Goal: Task Accomplishment & Management: Manage account settings

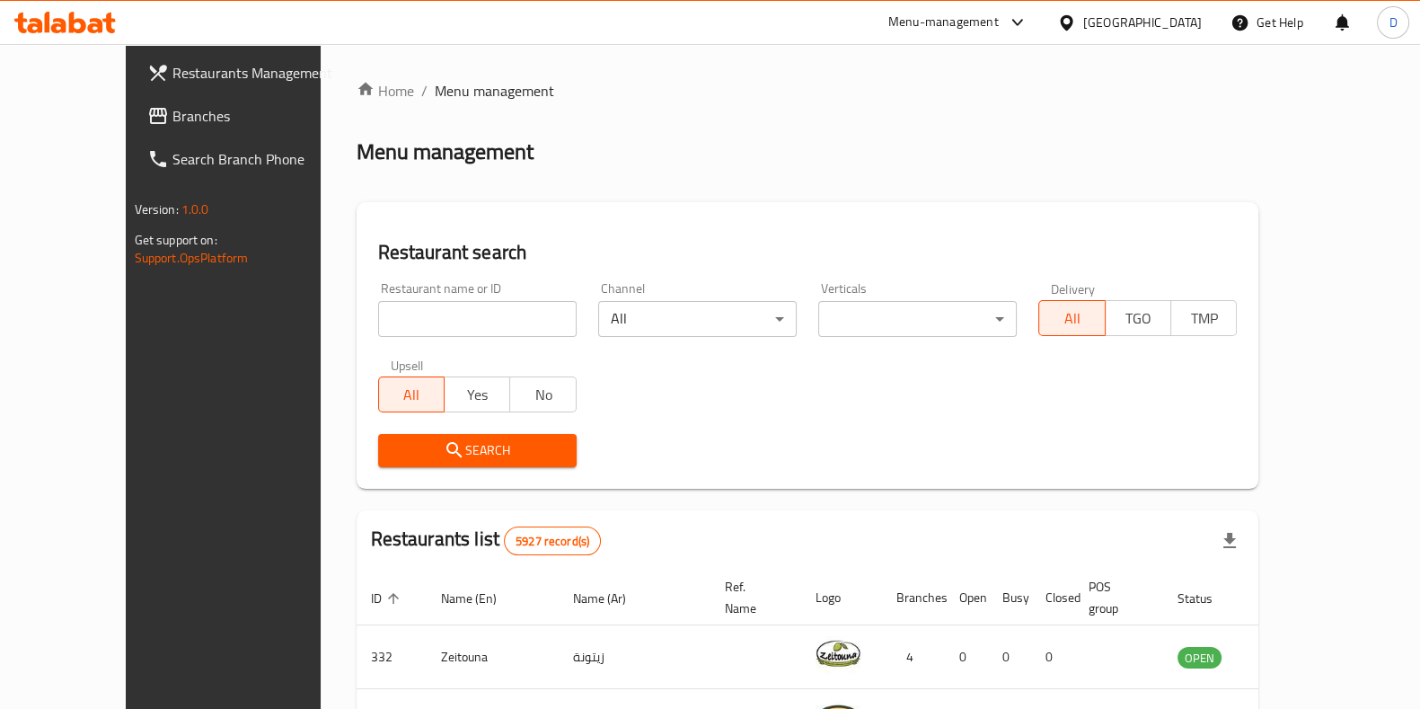
click at [440, 301] on input "search" at bounding box center [477, 319] width 199 height 36
type input "Mandi palace"
click at [428, 446] on span "Search" at bounding box center [478, 450] width 170 height 22
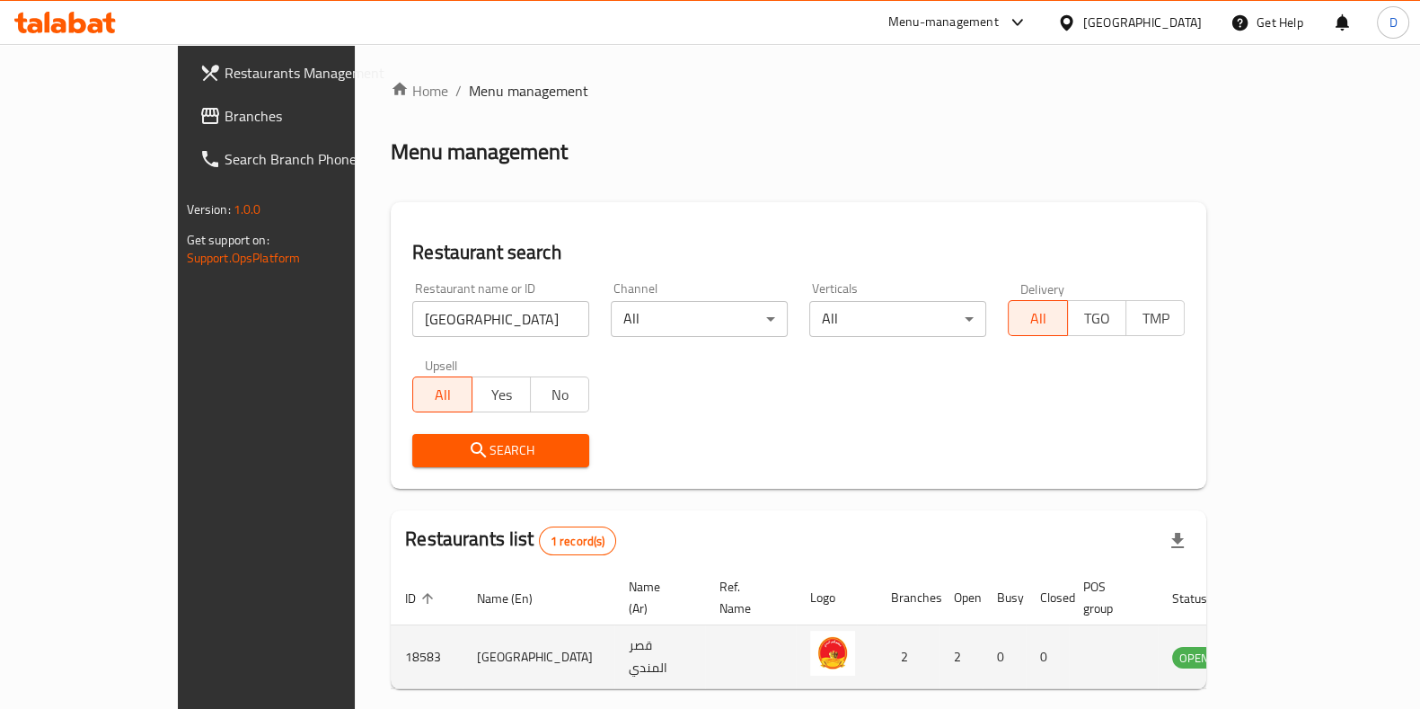
click at [1314, 652] on td "enhanced table" at bounding box center [1283, 657] width 62 height 64
click at [1288, 646] on icon "enhanced table" at bounding box center [1278, 657] width 22 height 22
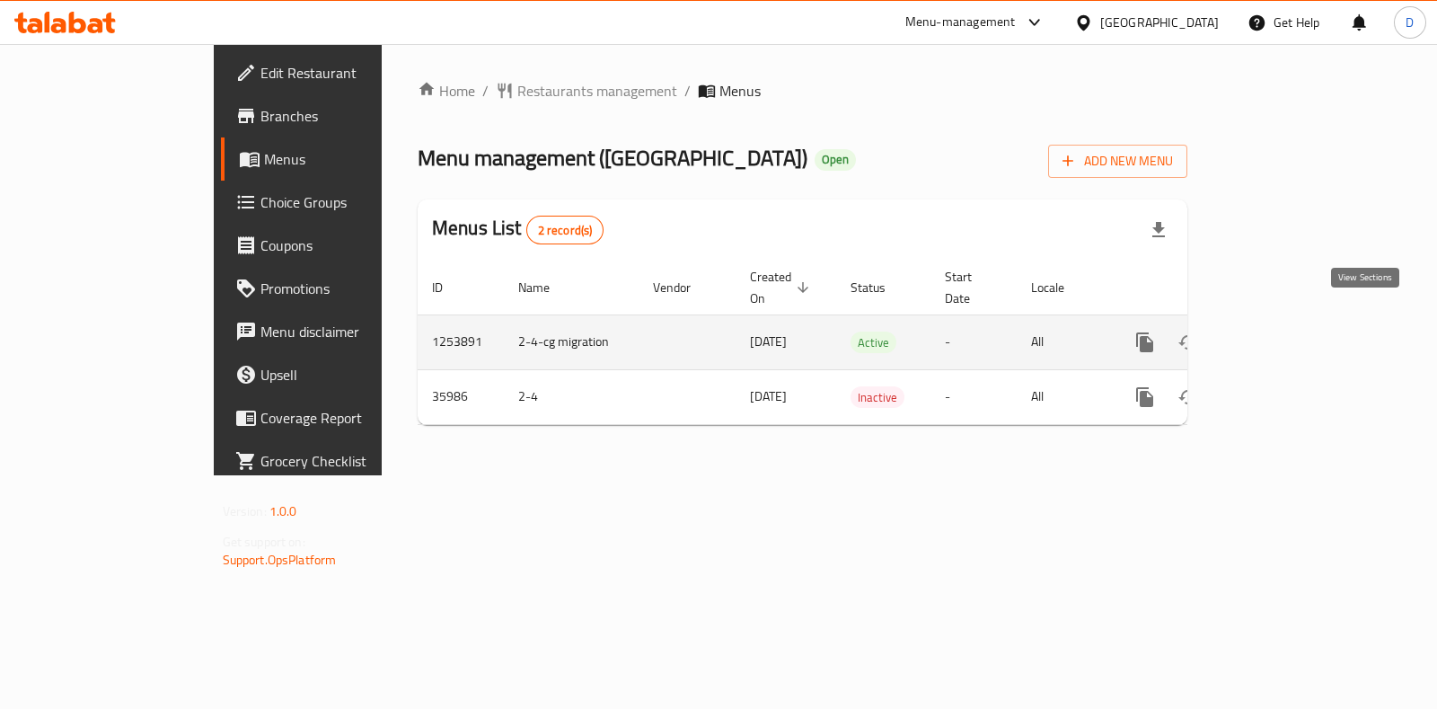
click at [1285, 331] on icon "enhanced table" at bounding box center [1275, 342] width 22 height 22
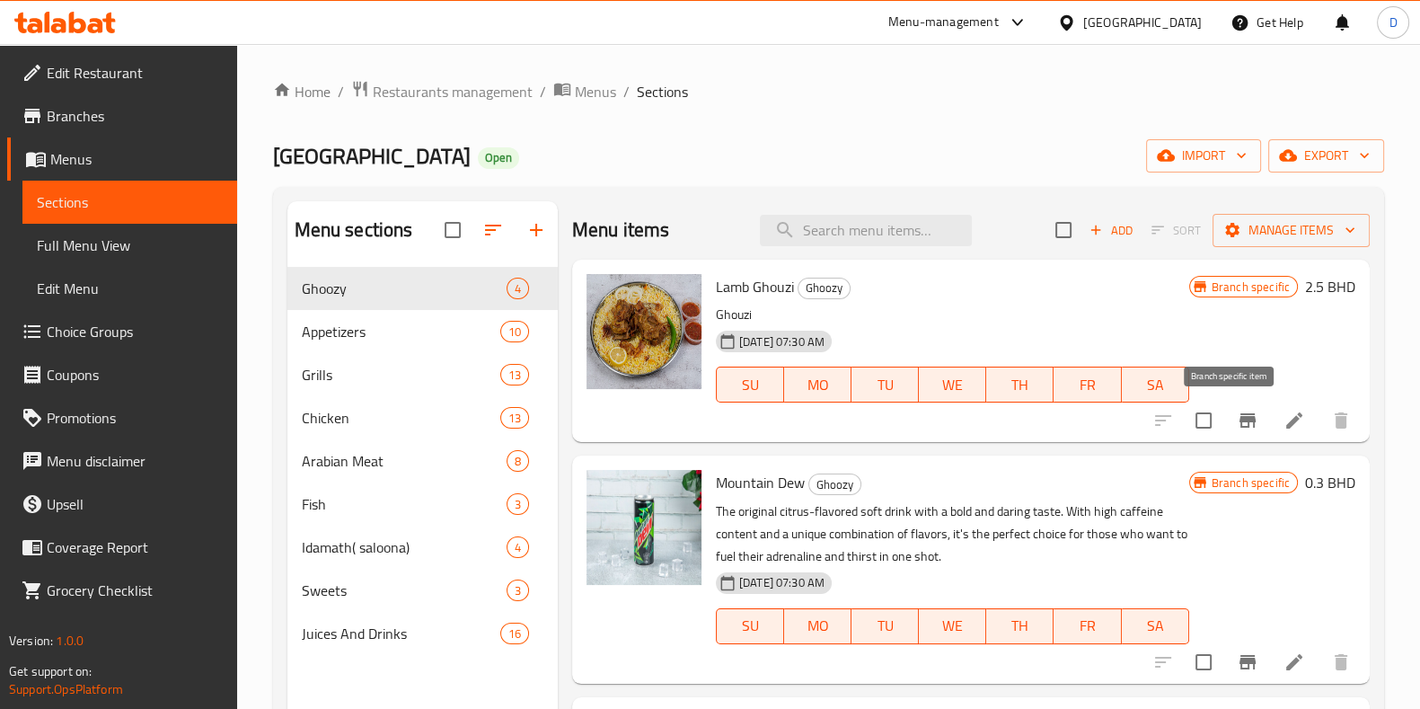
click at [1242, 418] on button "Branch-specific-item" at bounding box center [1247, 420] width 43 height 43
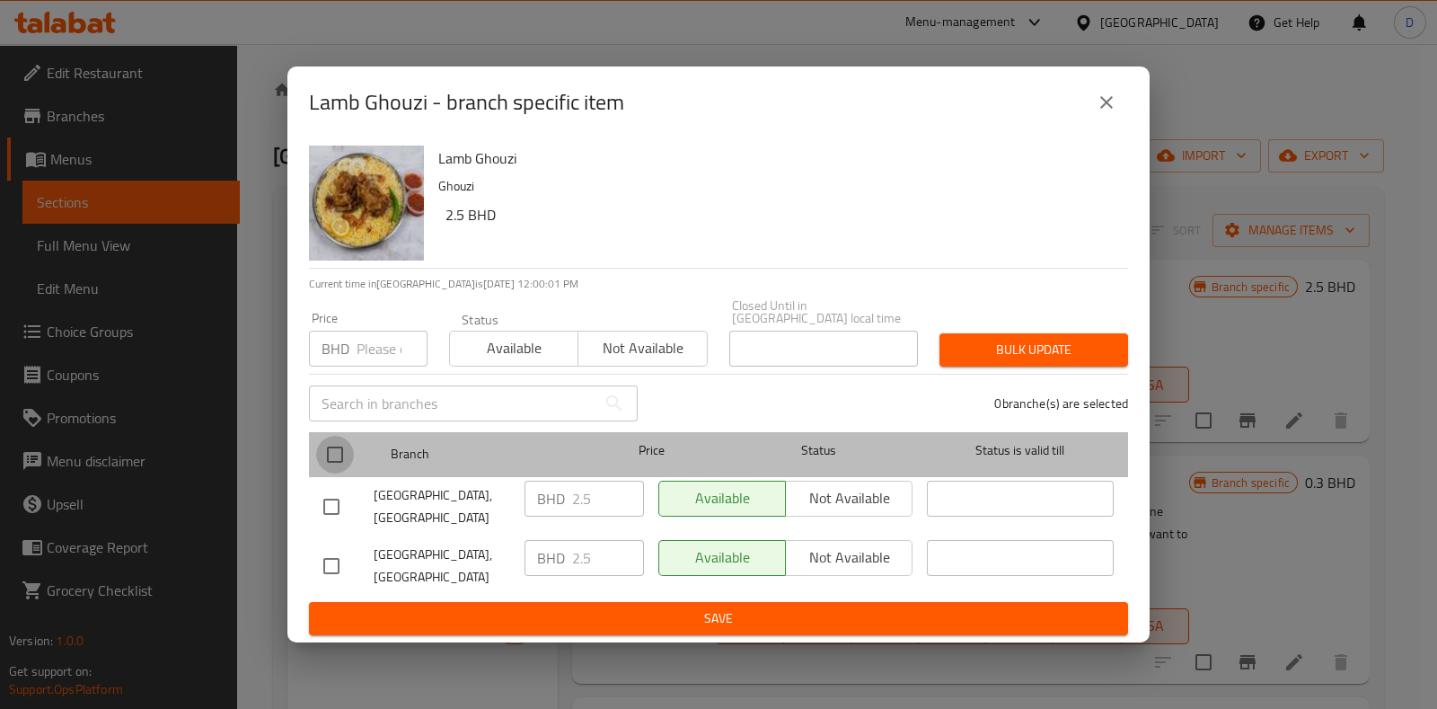
click at [330, 451] on input "checkbox" at bounding box center [335, 455] width 38 height 38
checkbox input "true"
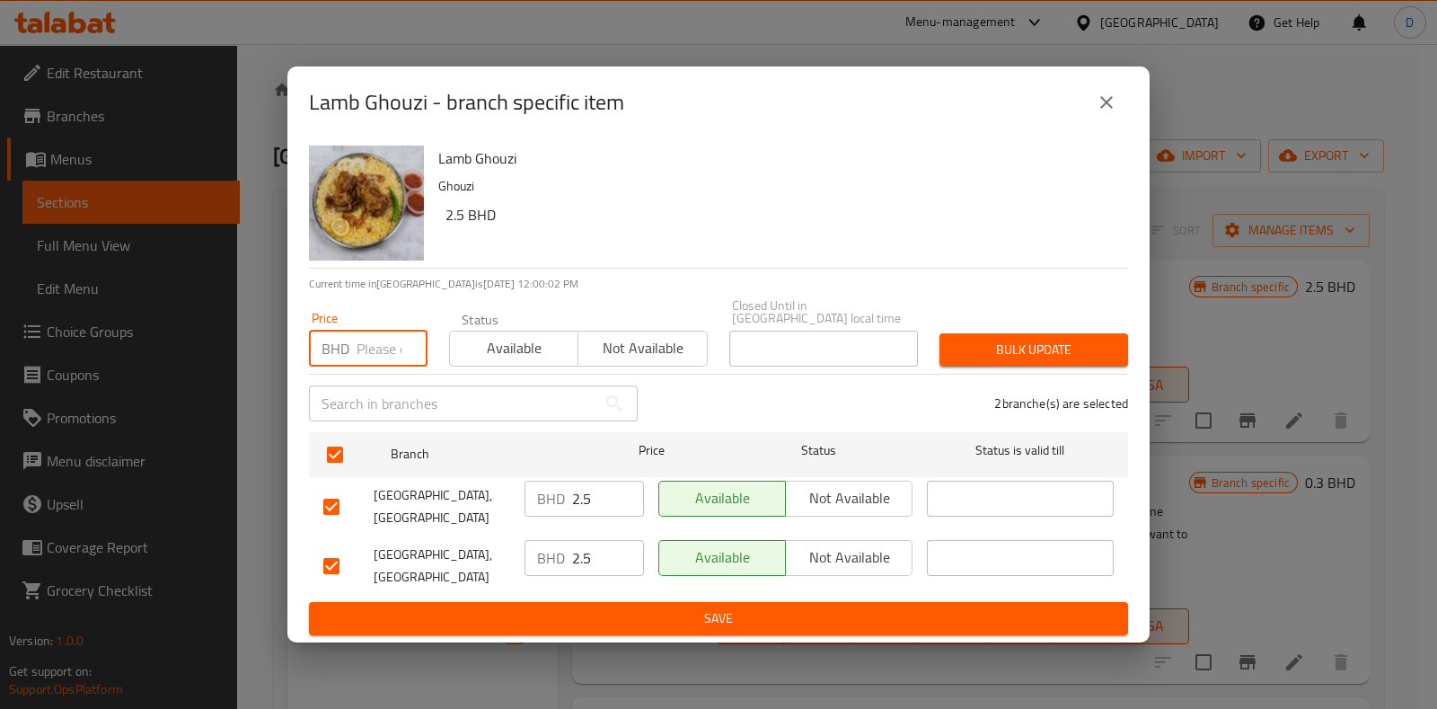
click at [375, 367] on input "number" at bounding box center [392, 349] width 71 height 36
type input "1"
type input "2.8"
click at [989, 349] on span "Bulk update" at bounding box center [1034, 350] width 160 height 22
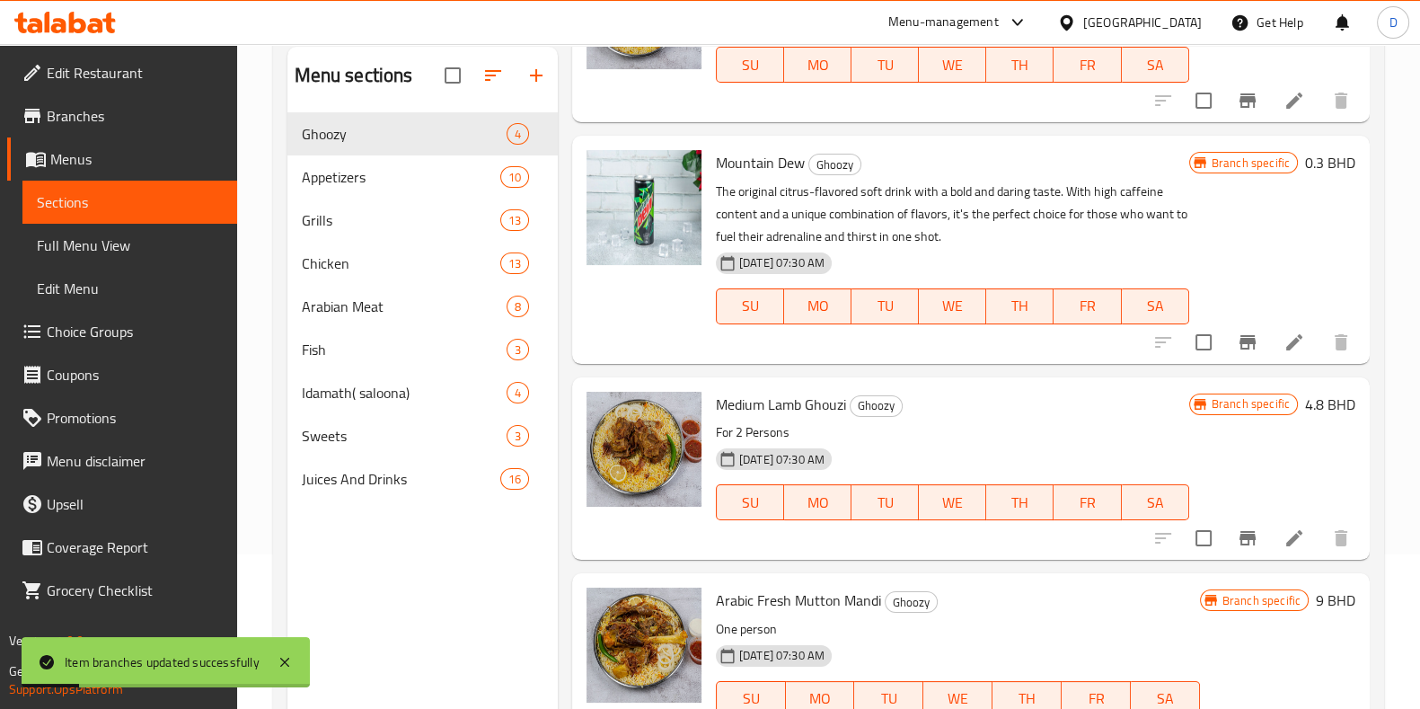
scroll to position [252, 0]
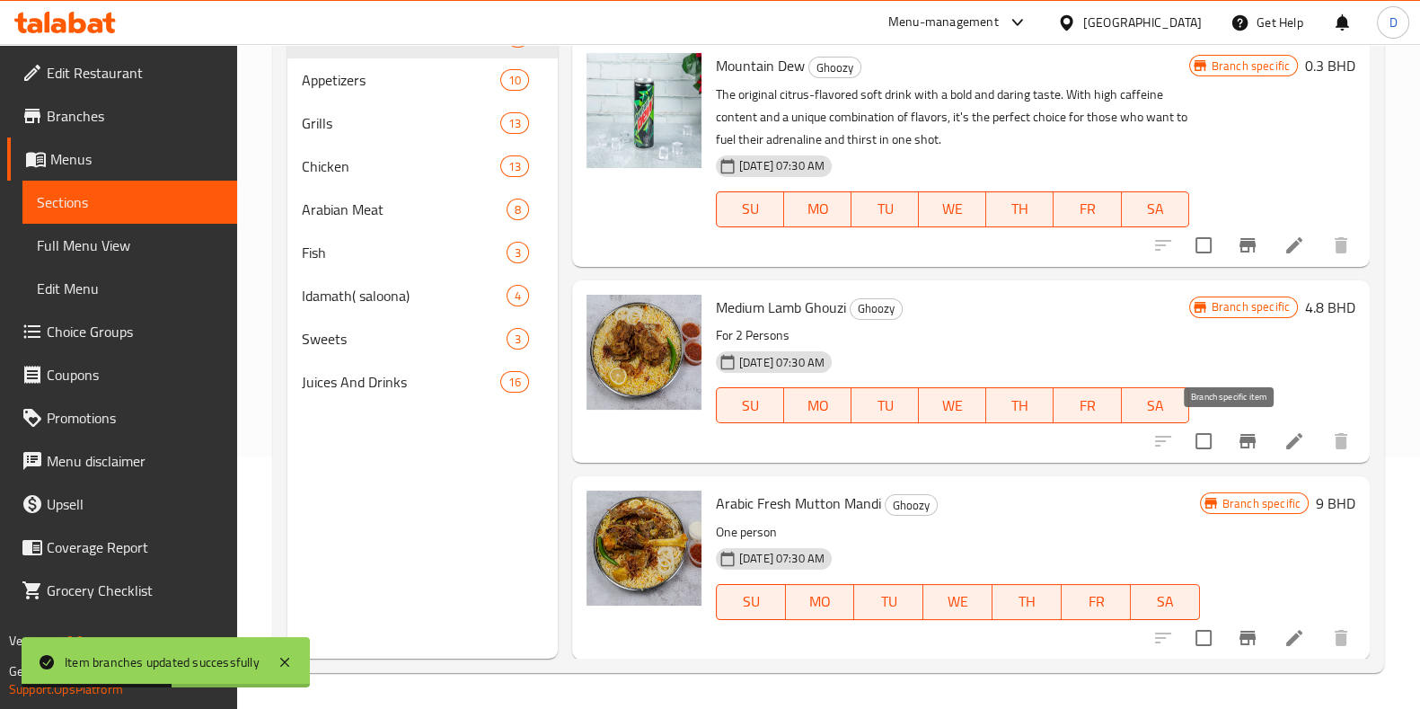
click at [1226, 428] on button "Branch-specific-item" at bounding box center [1247, 441] width 43 height 43
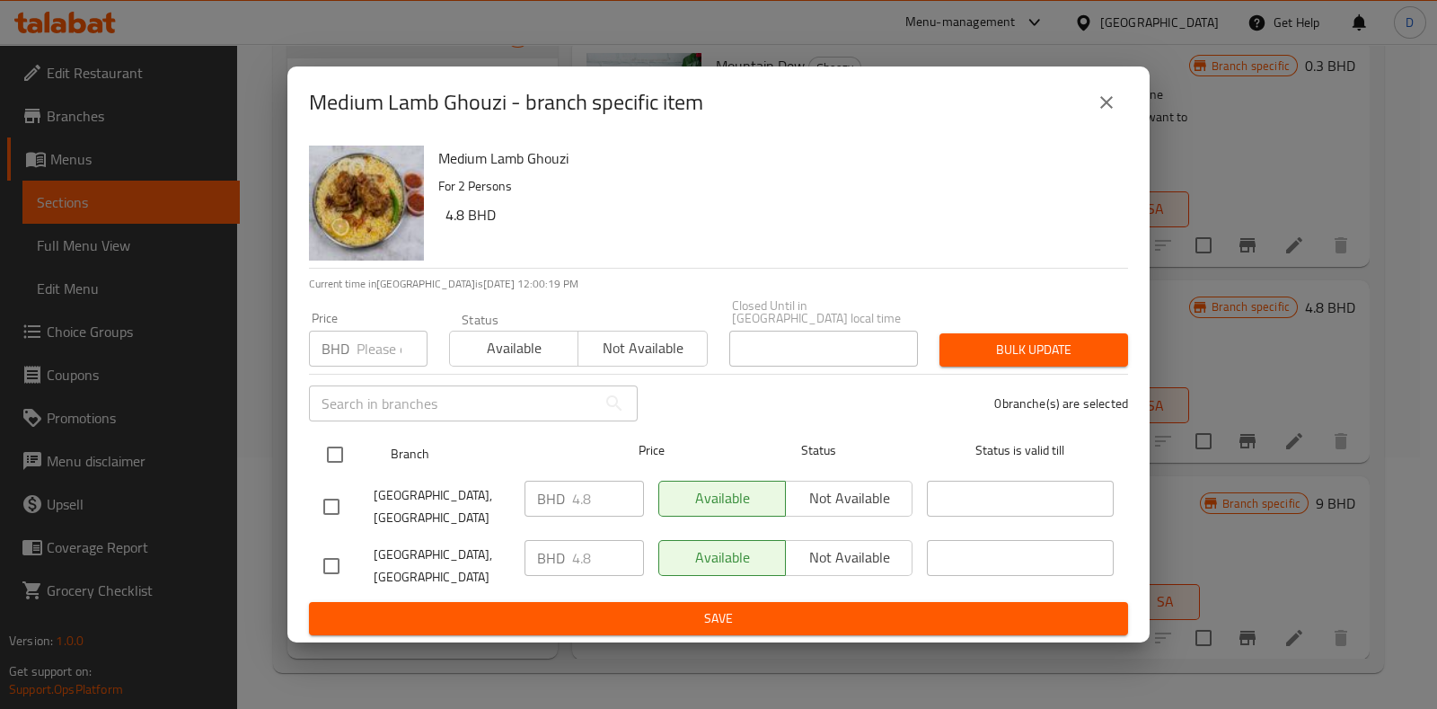
click at [336, 455] on input "checkbox" at bounding box center [335, 455] width 38 height 38
checkbox input "true"
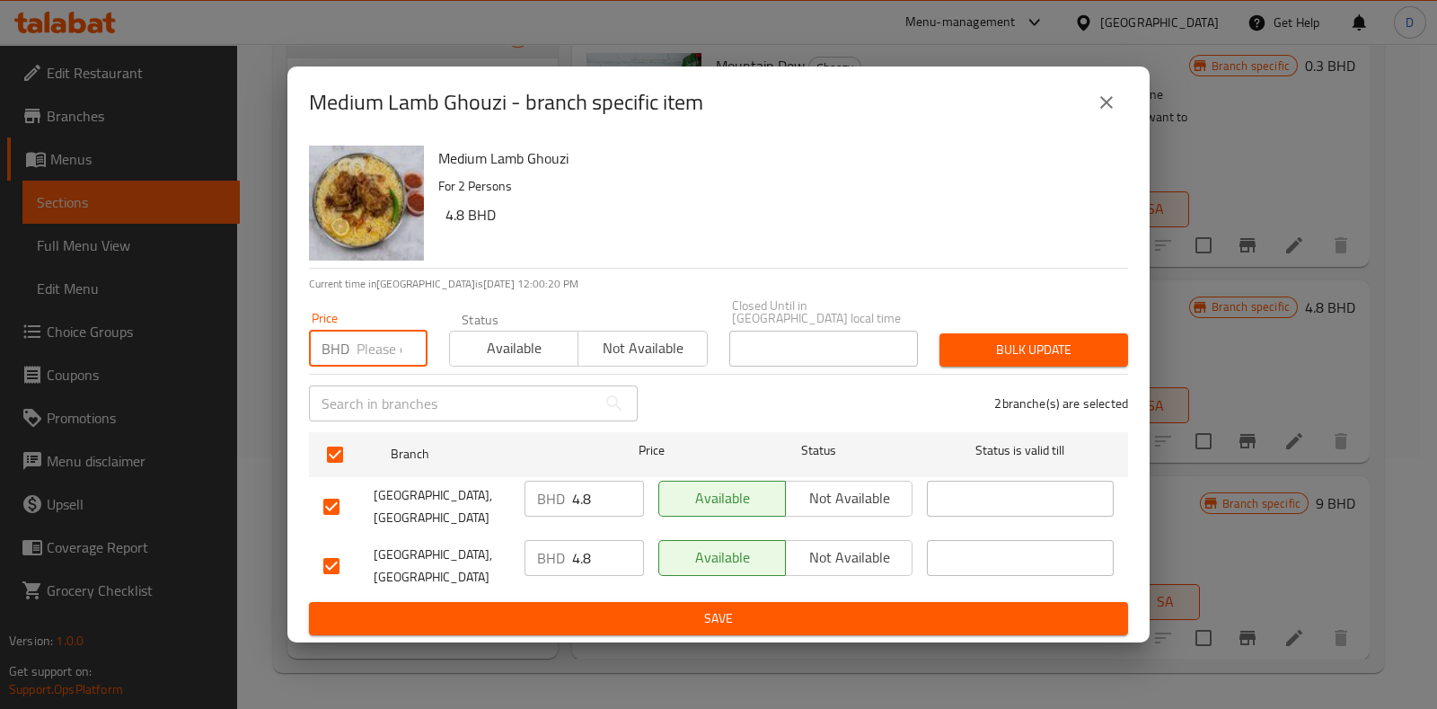
click at [367, 353] on input "number" at bounding box center [392, 349] width 71 height 36
type input "5.5"
click at [995, 349] on span "Bulk update" at bounding box center [1034, 350] width 160 height 22
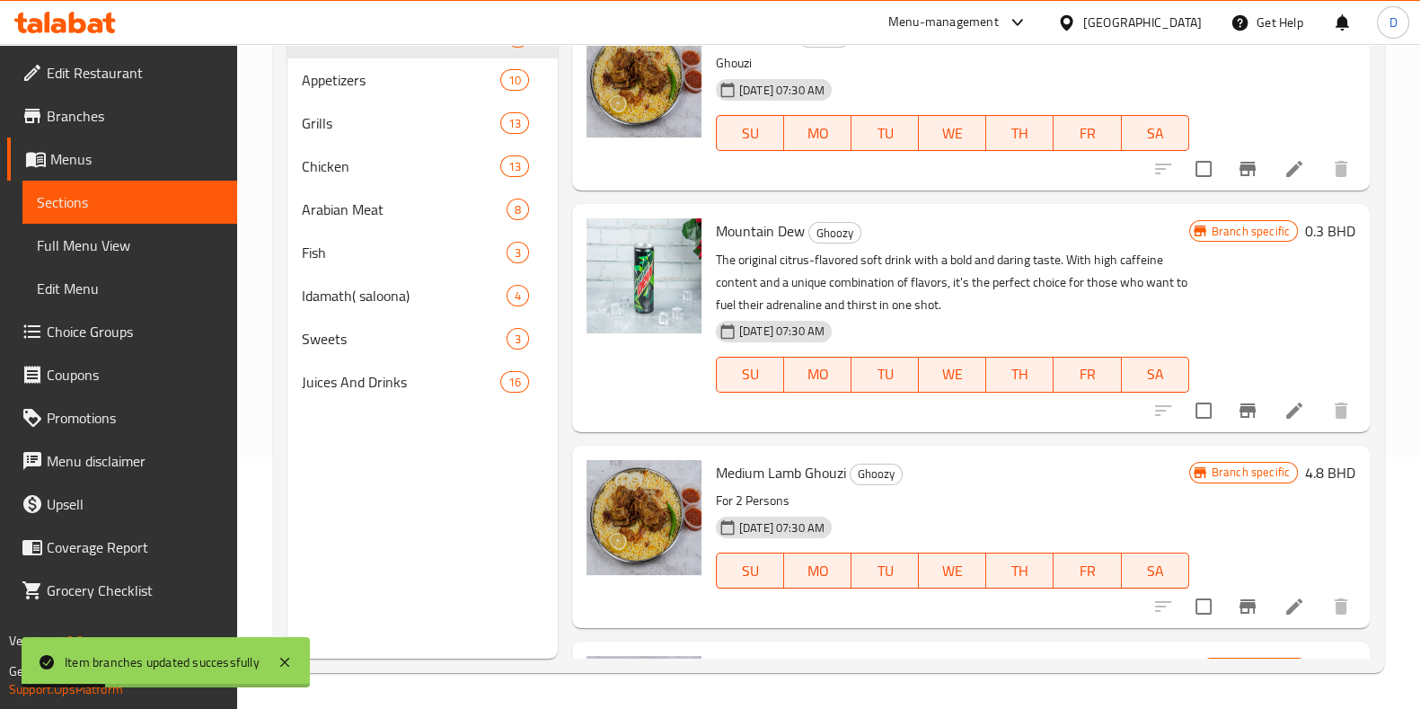
scroll to position [0, 0]
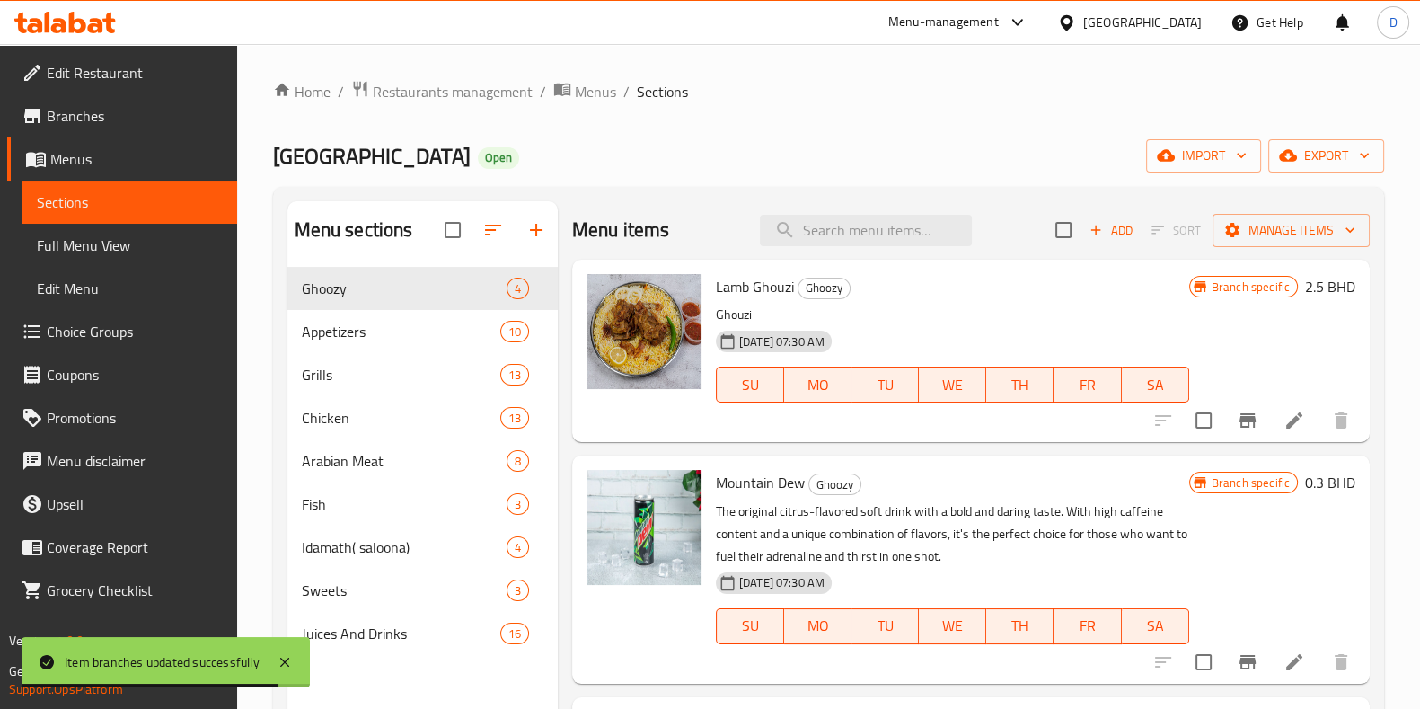
click at [145, 125] on span "Branches" at bounding box center [135, 116] width 176 height 22
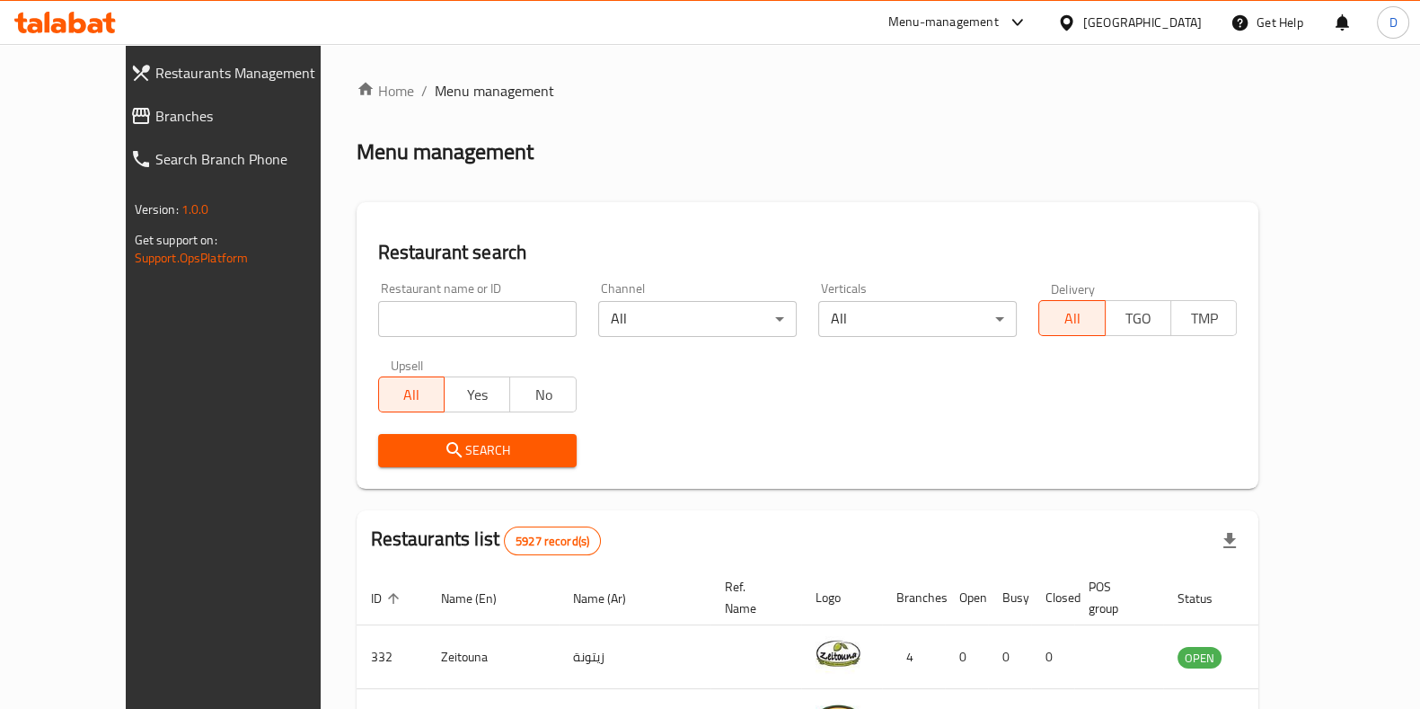
click at [1259, 119] on div "Home / Menu management Menu management Restaurant search Restaurant name or ID …" at bounding box center [808, 655] width 903 height 1150
click at [475, 317] on input "search" at bounding box center [477, 319] width 199 height 36
type input "vibes"
click at [434, 445] on span "Search" at bounding box center [478, 450] width 170 height 22
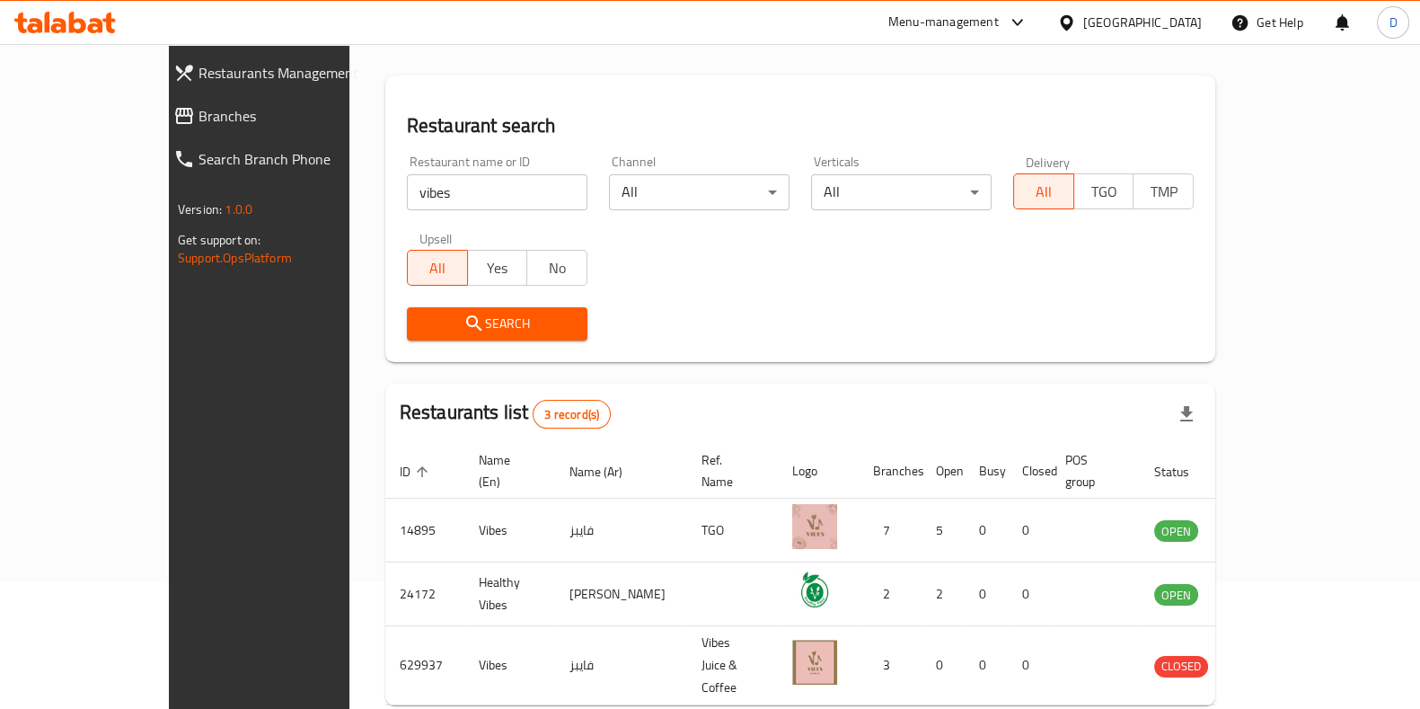
scroll to position [134, 0]
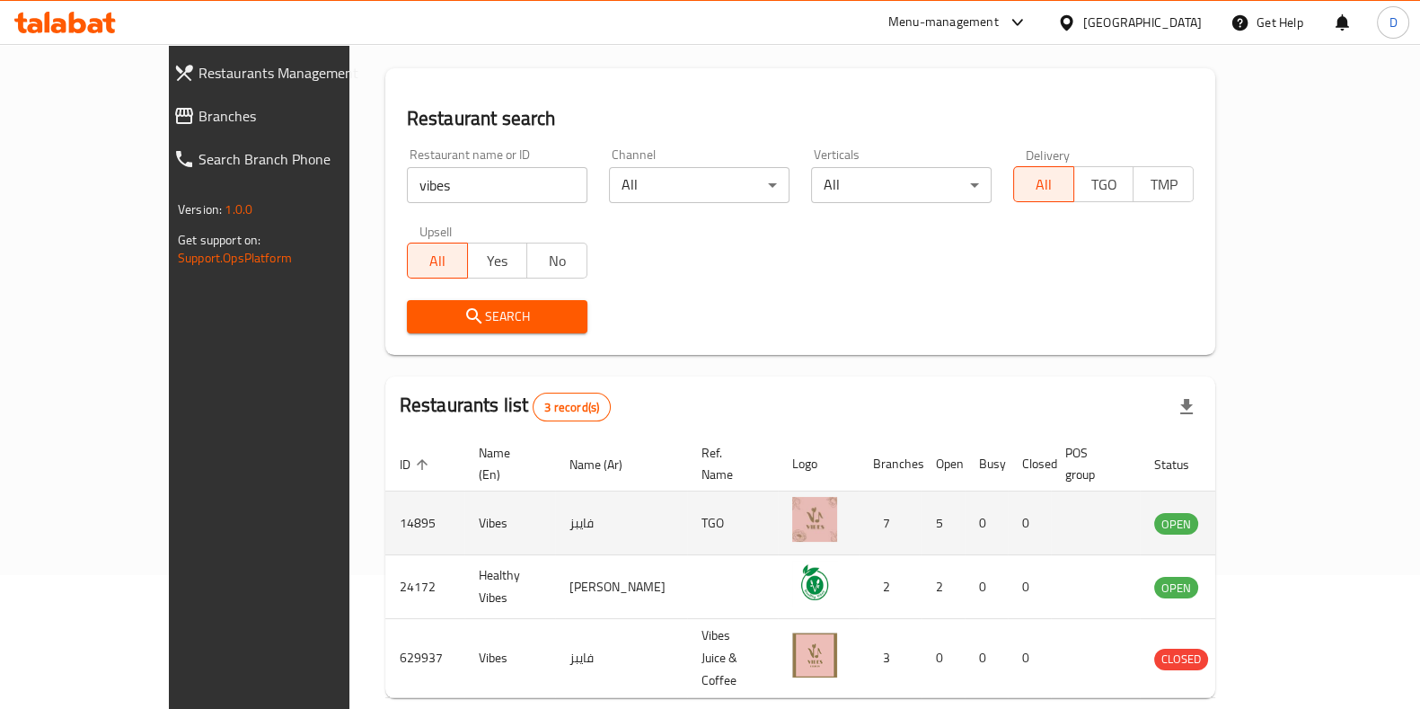
click at [1270, 512] on icon "enhanced table" at bounding box center [1260, 523] width 22 height 22
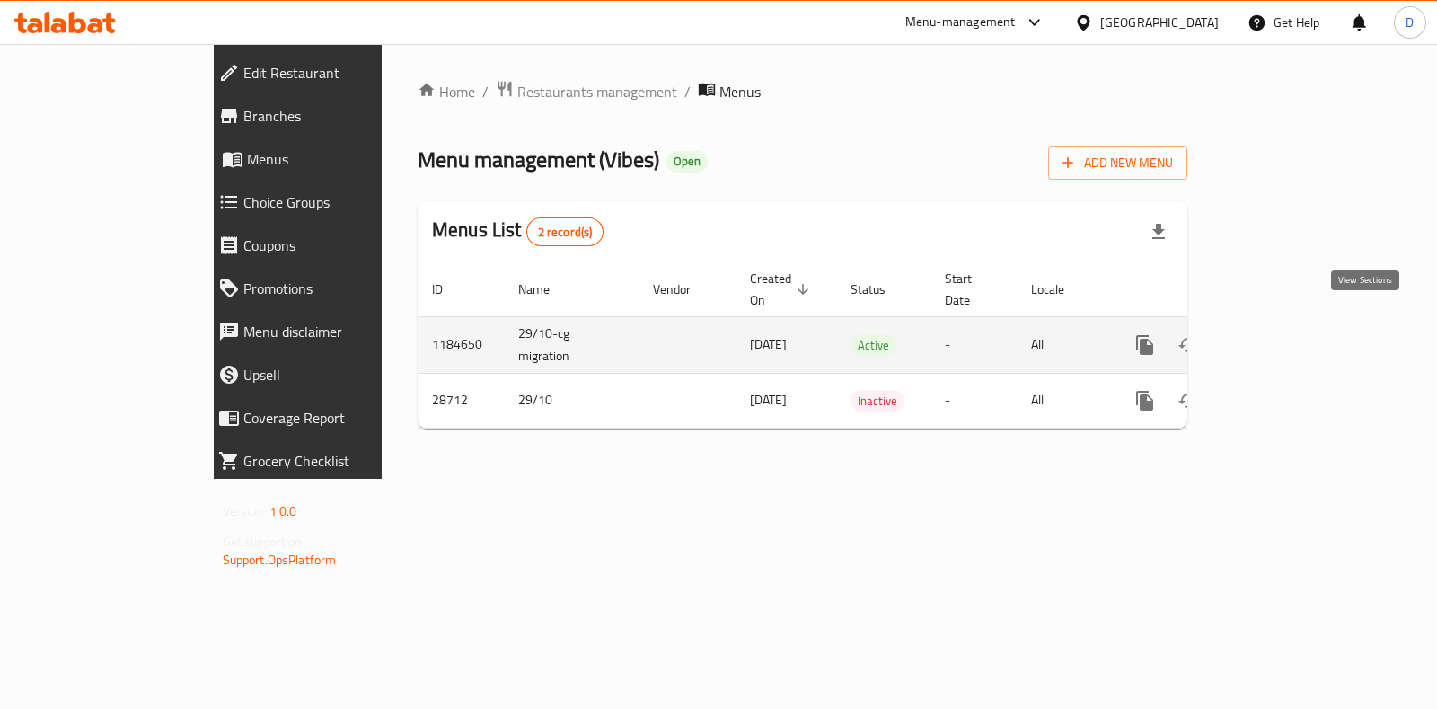
click at [1296, 323] on link "enhanced table" at bounding box center [1274, 344] width 43 height 43
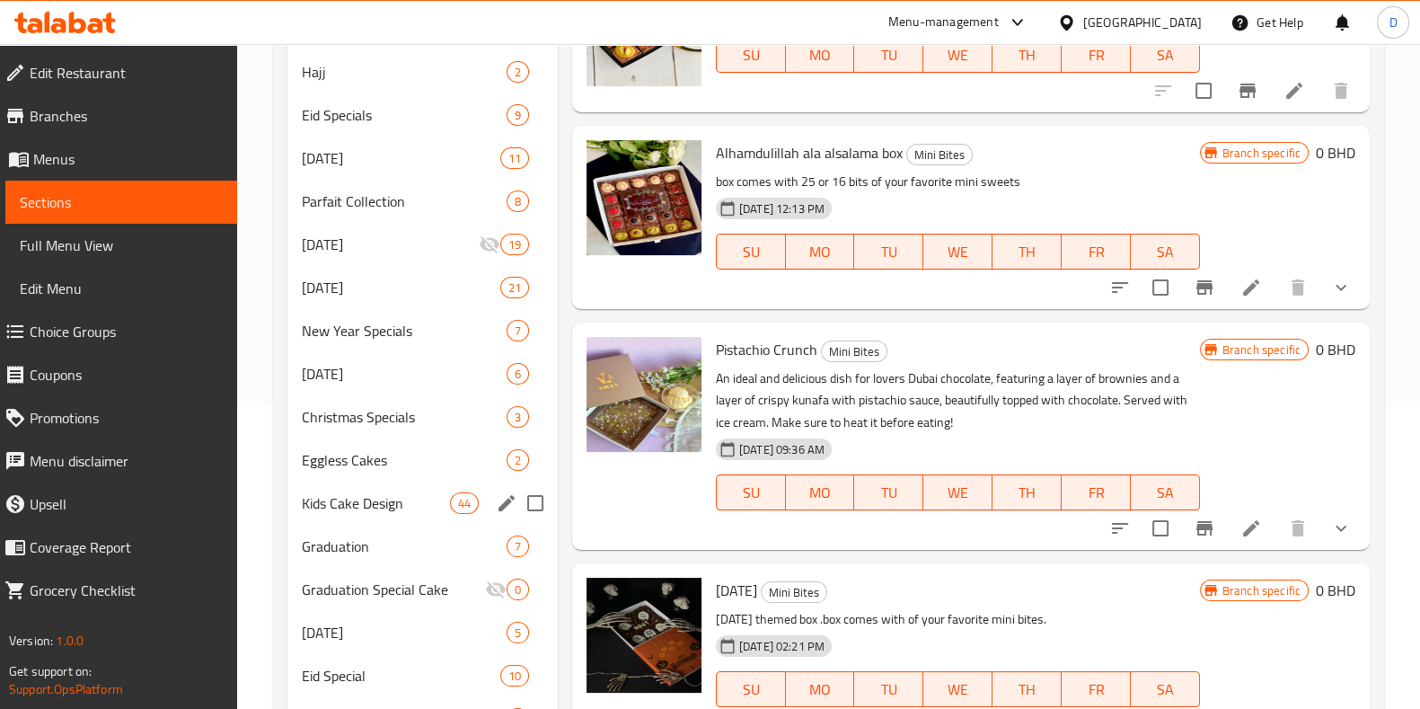
scroll to position [310, 0]
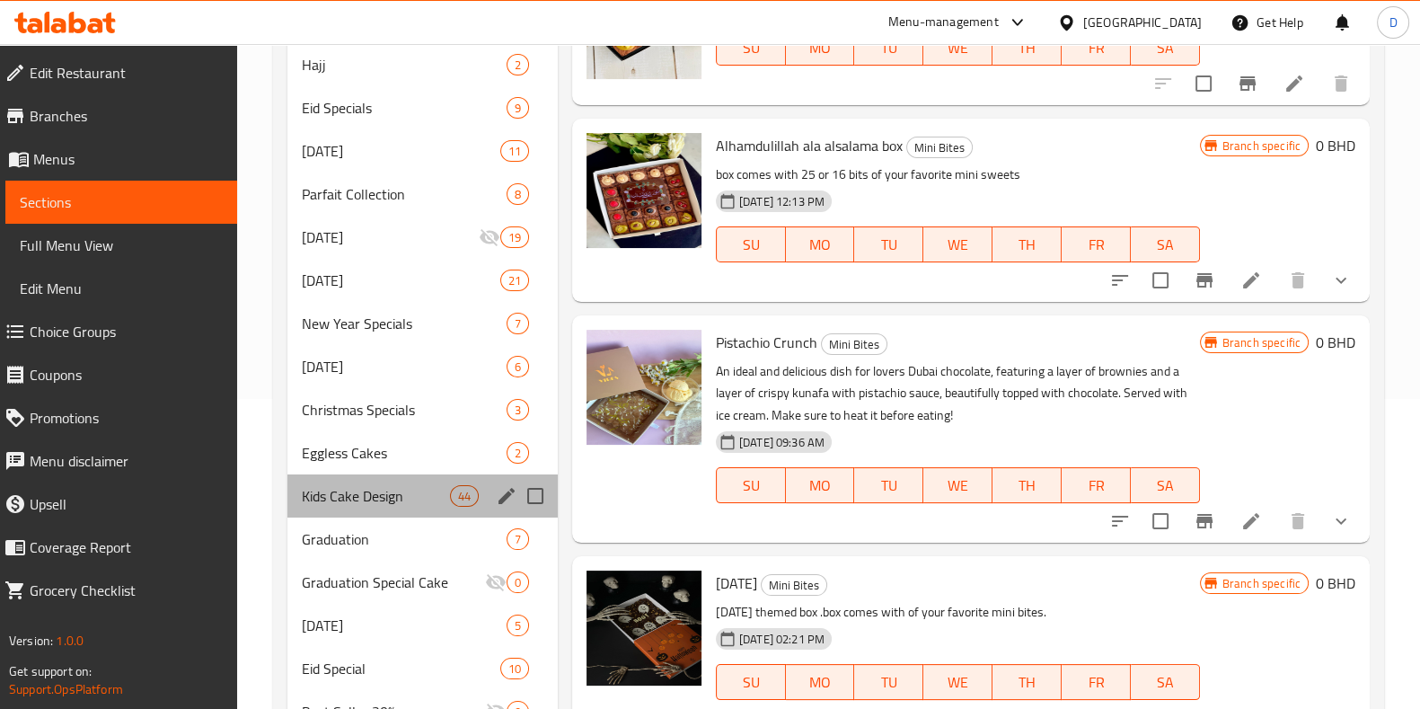
click at [428, 509] on div "Kids Cake Design 44" at bounding box center [422, 495] width 270 height 43
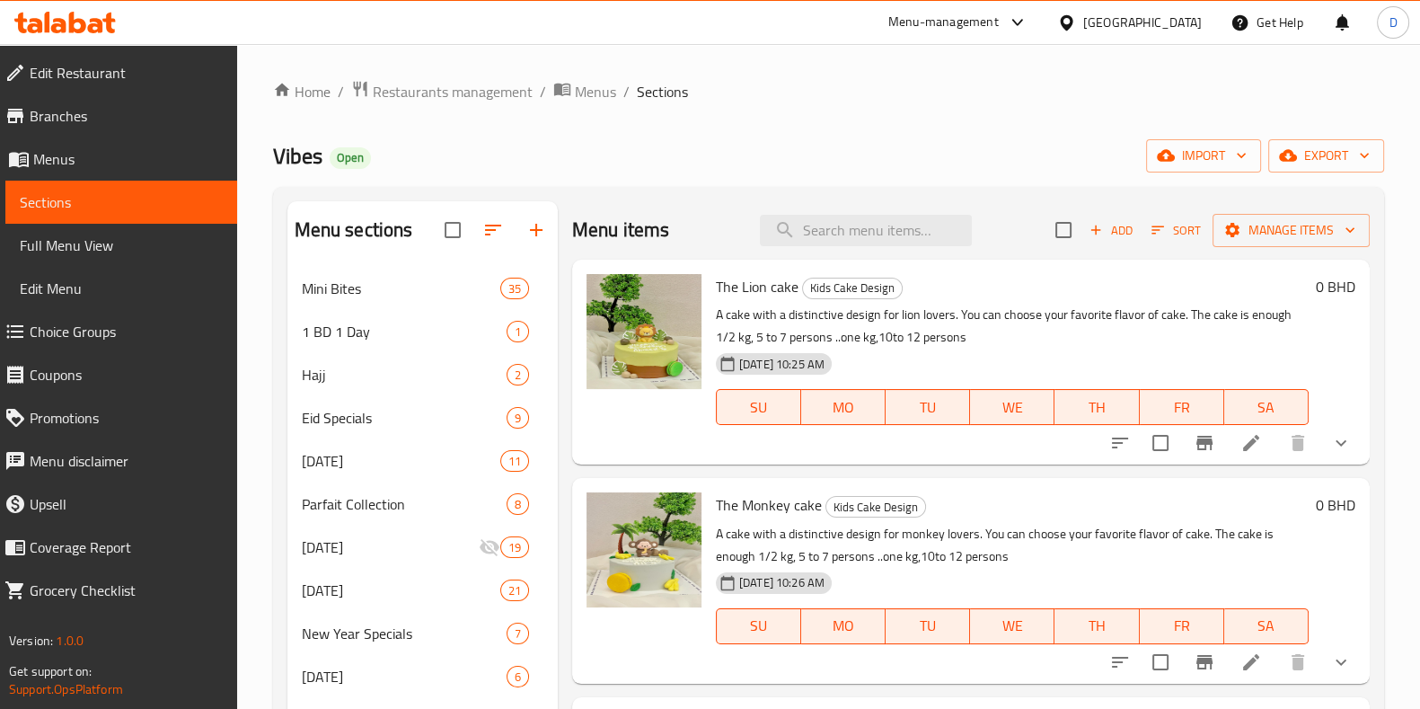
click at [1100, 225] on span "Add" at bounding box center [1111, 230] width 49 height 21
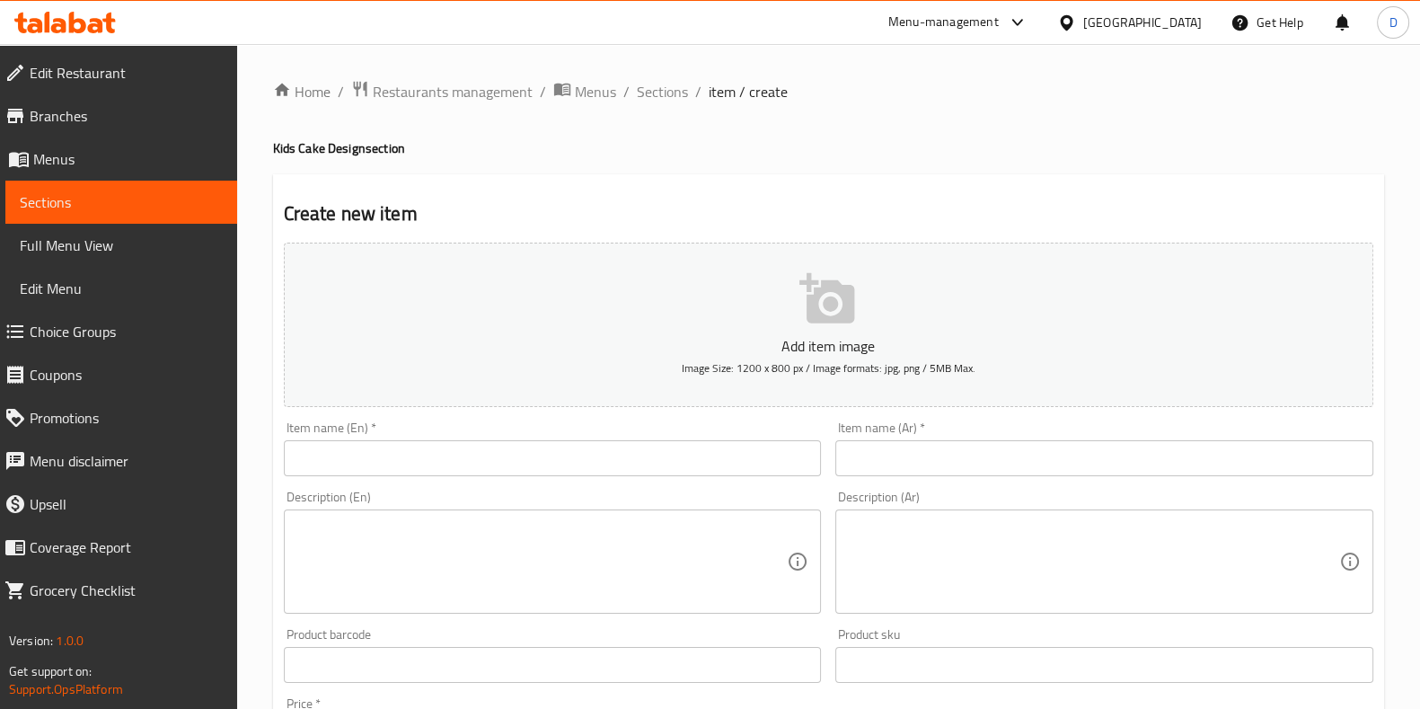
click at [523, 453] on input "text" at bounding box center [553, 458] width 538 height 36
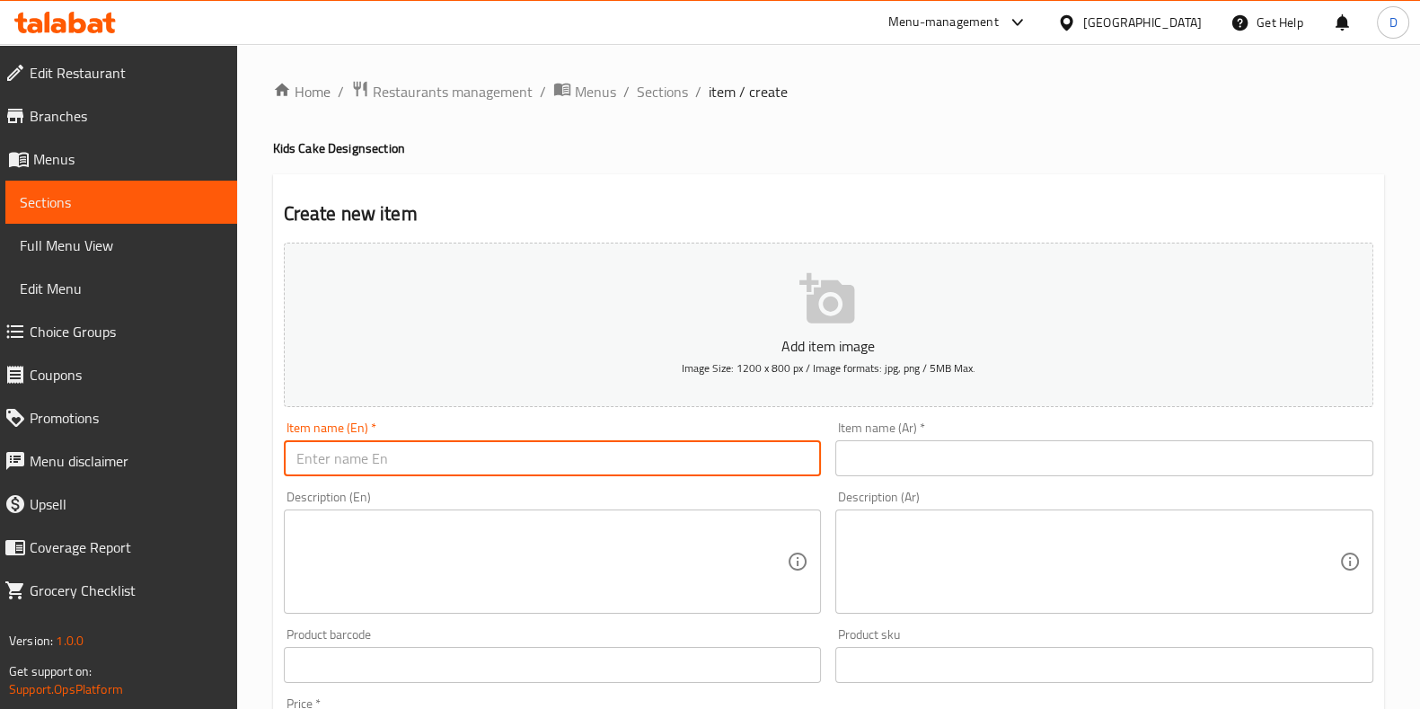
paste input "A Football cake"
type input "A Football cake"
click at [496, 532] on textarea at bounding box center [541, 561] width 491 height 85
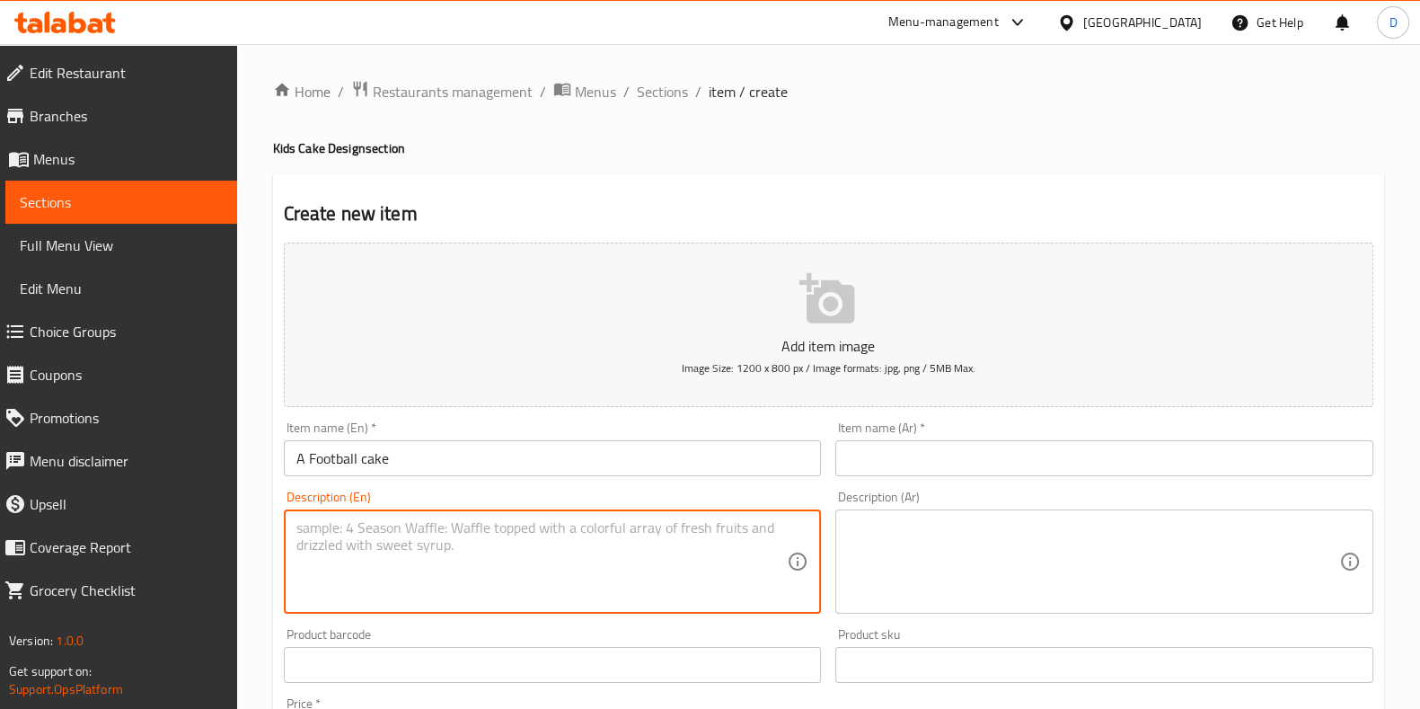
paste textarea "A perfect celebration cake, topped with football-themed (non-edible) decoration…"
type textarea "A perfect celebration cake, topped with football-themed (non-edible) decoration…"
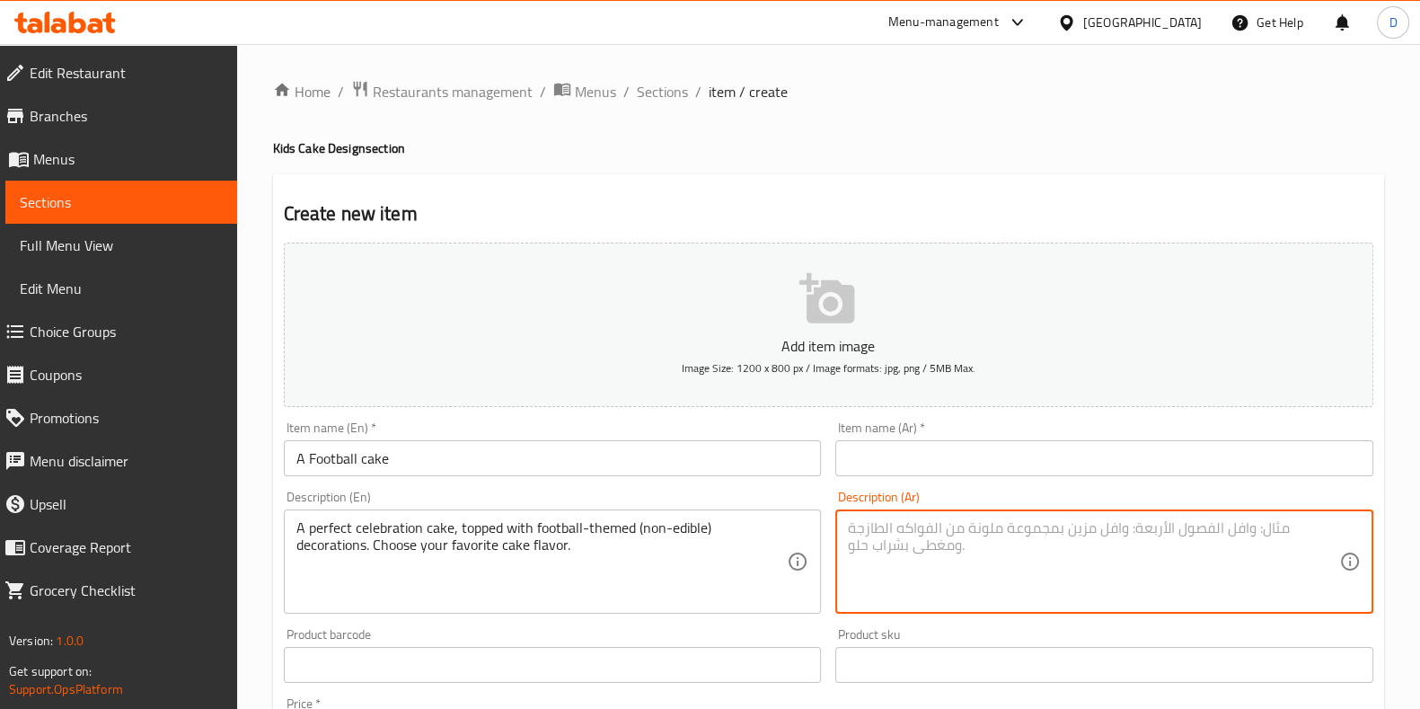
click at [918, 568] on textarea at bounding box center [1093, 561] width 491 height 85
paste textarea "كيكة مثالية للاحتفالات، مزينة بديكورات كرة قدم (غير صالحة للأكل). يمكنك اختيار …"
type textarea "كيكة مثالية للاحتفالات، مزينة بديكورات كرة قدم (غير صالحة للأكل). يمكنك اختيار …"
click at [604, 450] on input "A Football cake" at bounding box center [553, 458] width 538 height 36
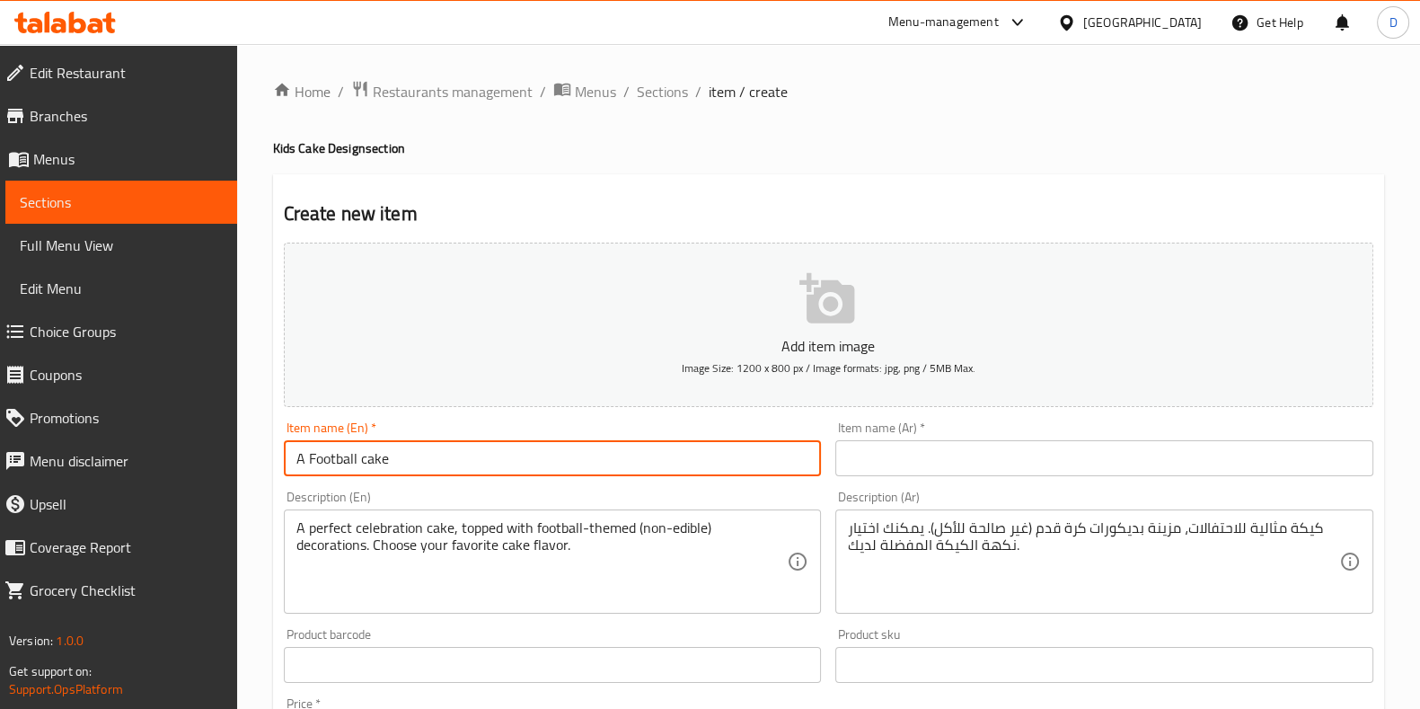
click at [604, 450] on input "A Football cake" at bounding box center [553, 458] width 538 height 36
click at [874, 452] on input "text" at bounding box center [1104, 458] width 538 height 36
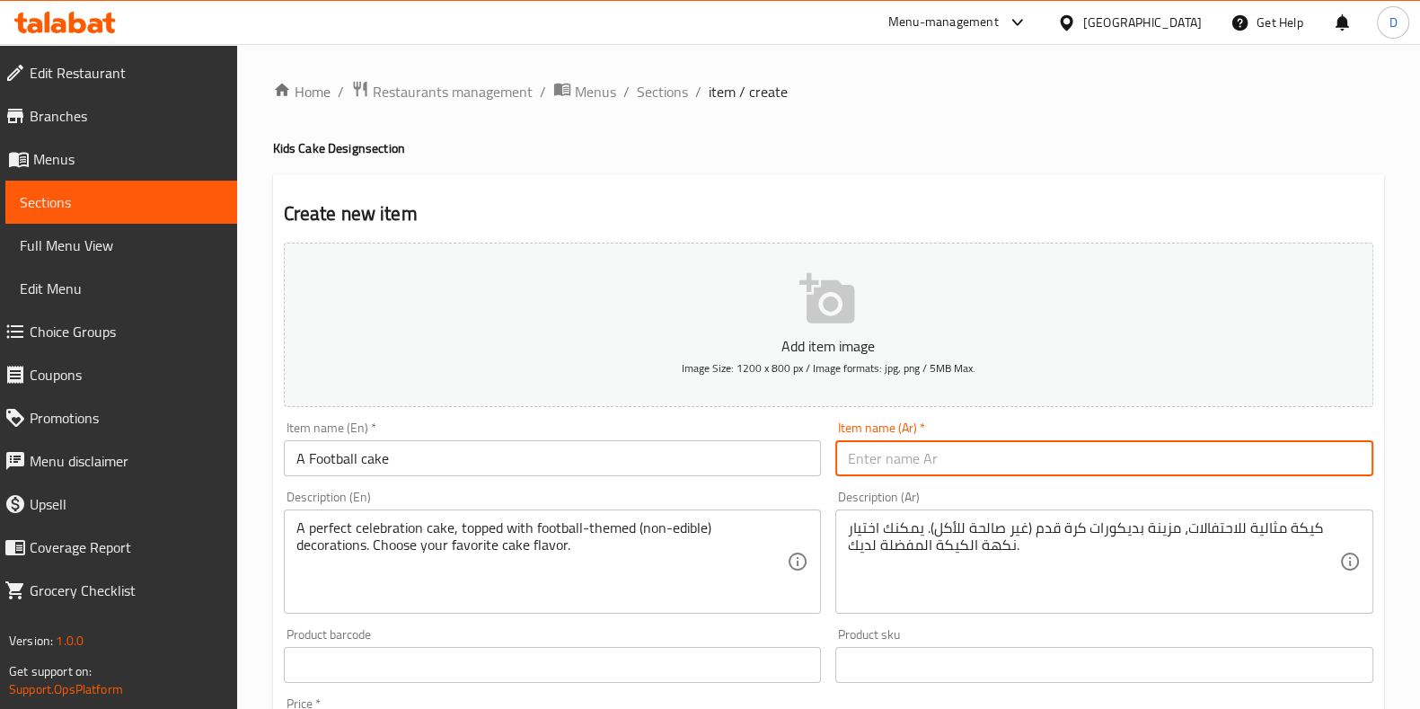
paste input "كعكة كرة القدم"
type input "كعكة كرة القدم"
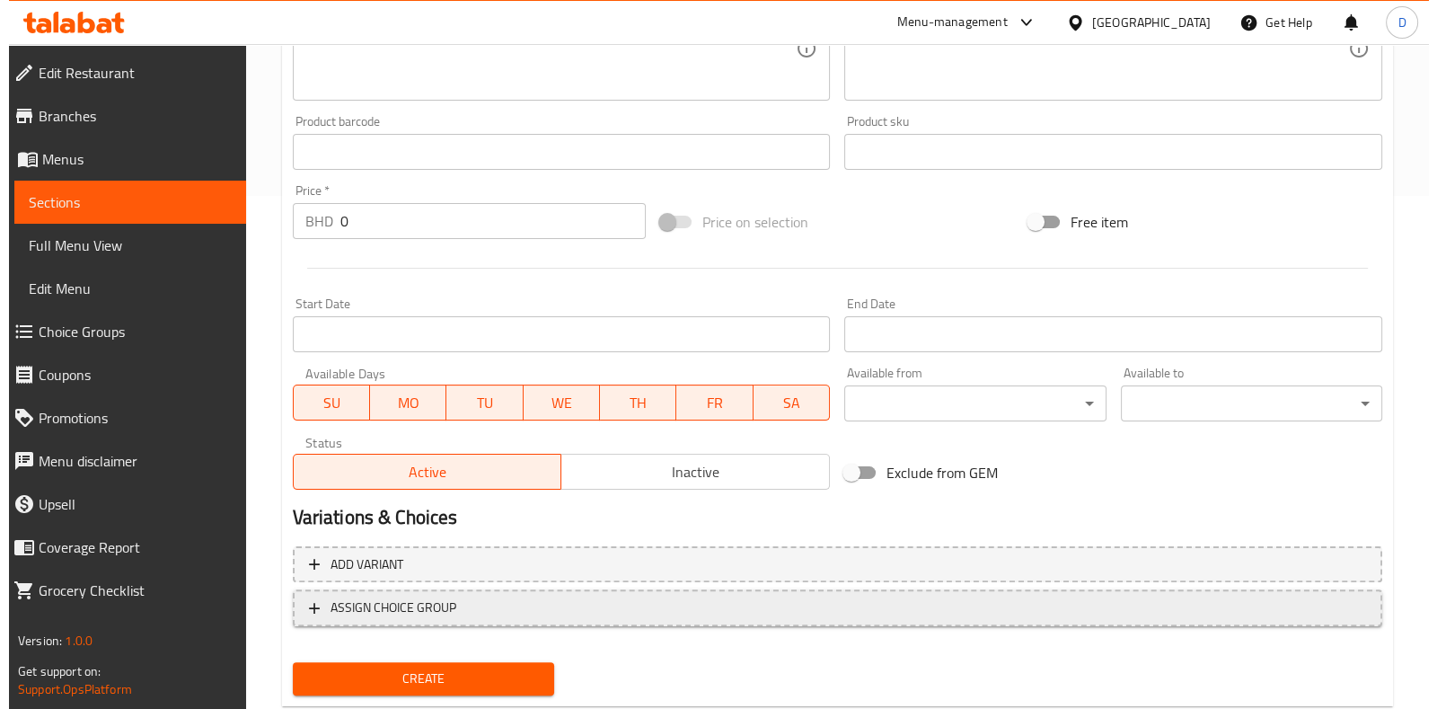
scroll to position [514, 0]
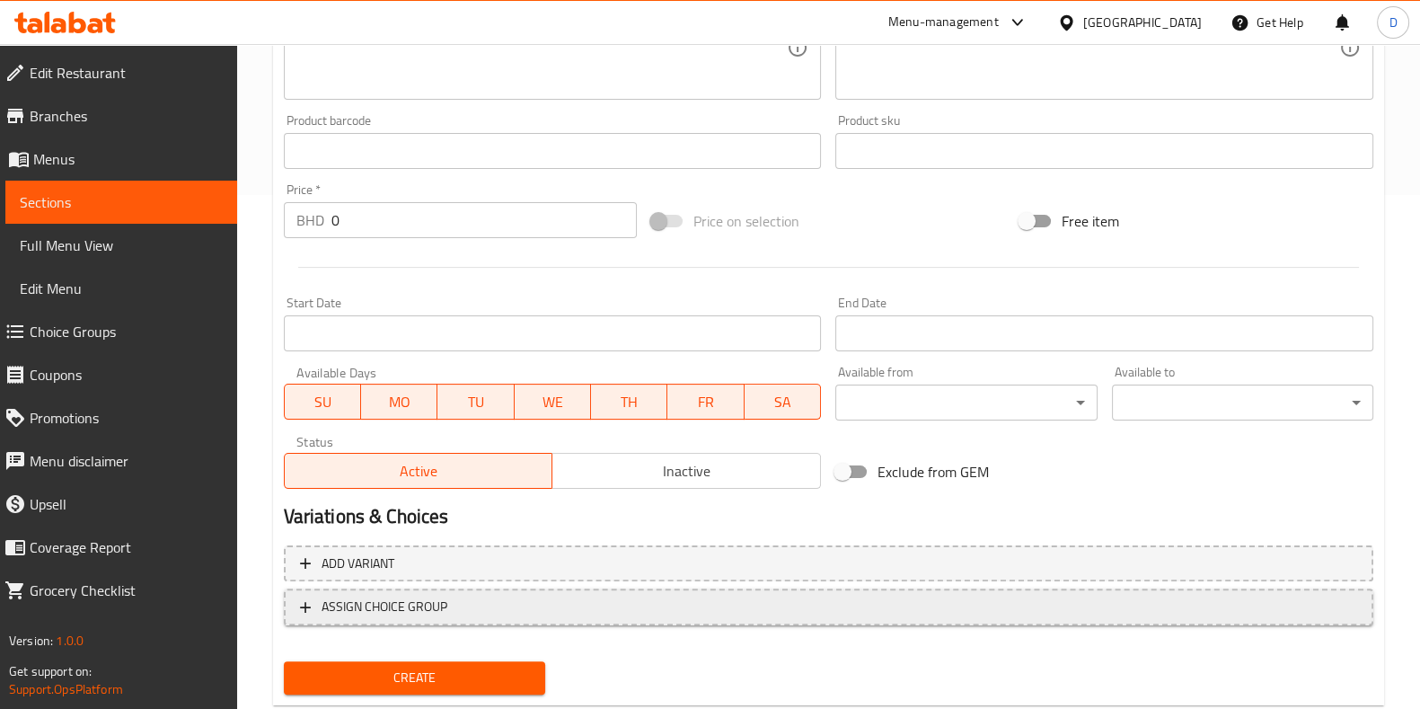
click at [485, 605] on span "ASSIGN CHOICE GROUP" at bounding box center [828, 607] width 1057 height 22
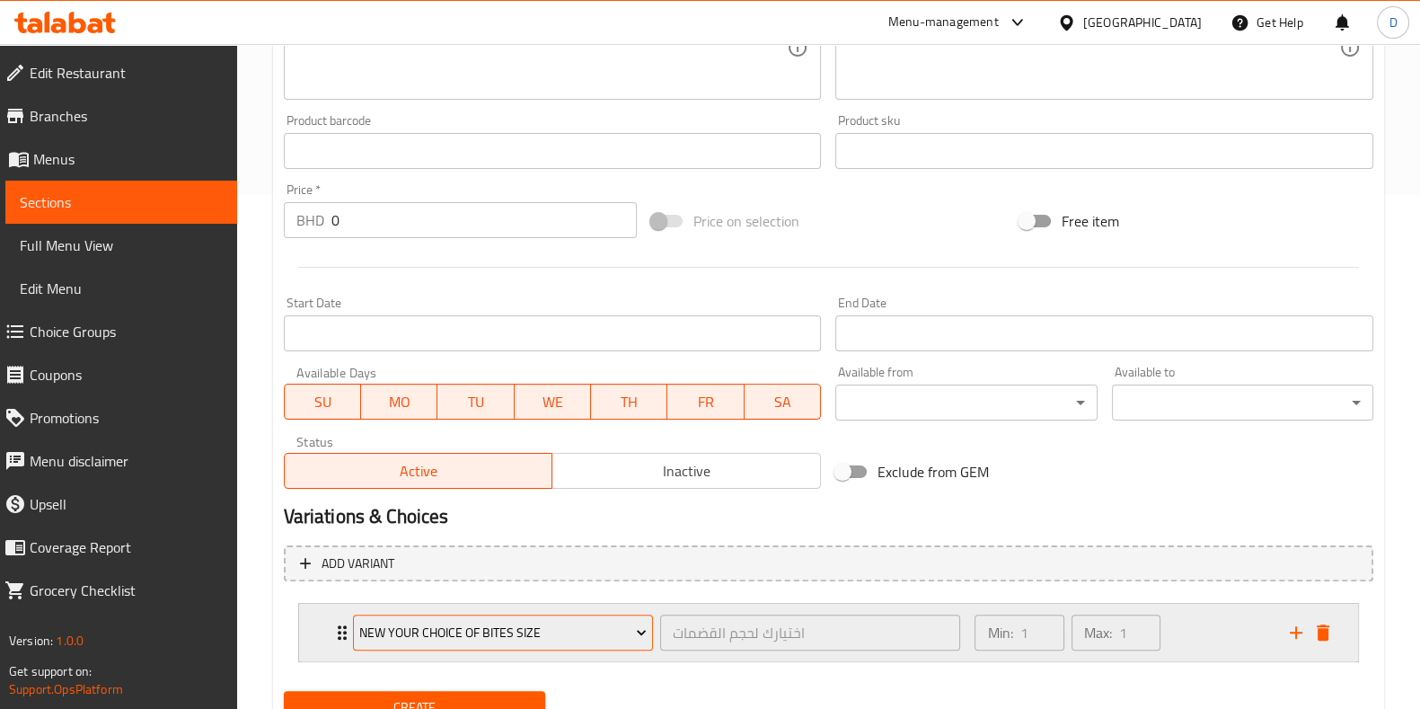
click at [485, 631] on span "New Your Choice Of Bites Size" at bounding box center [502, 633] width 287 height 22
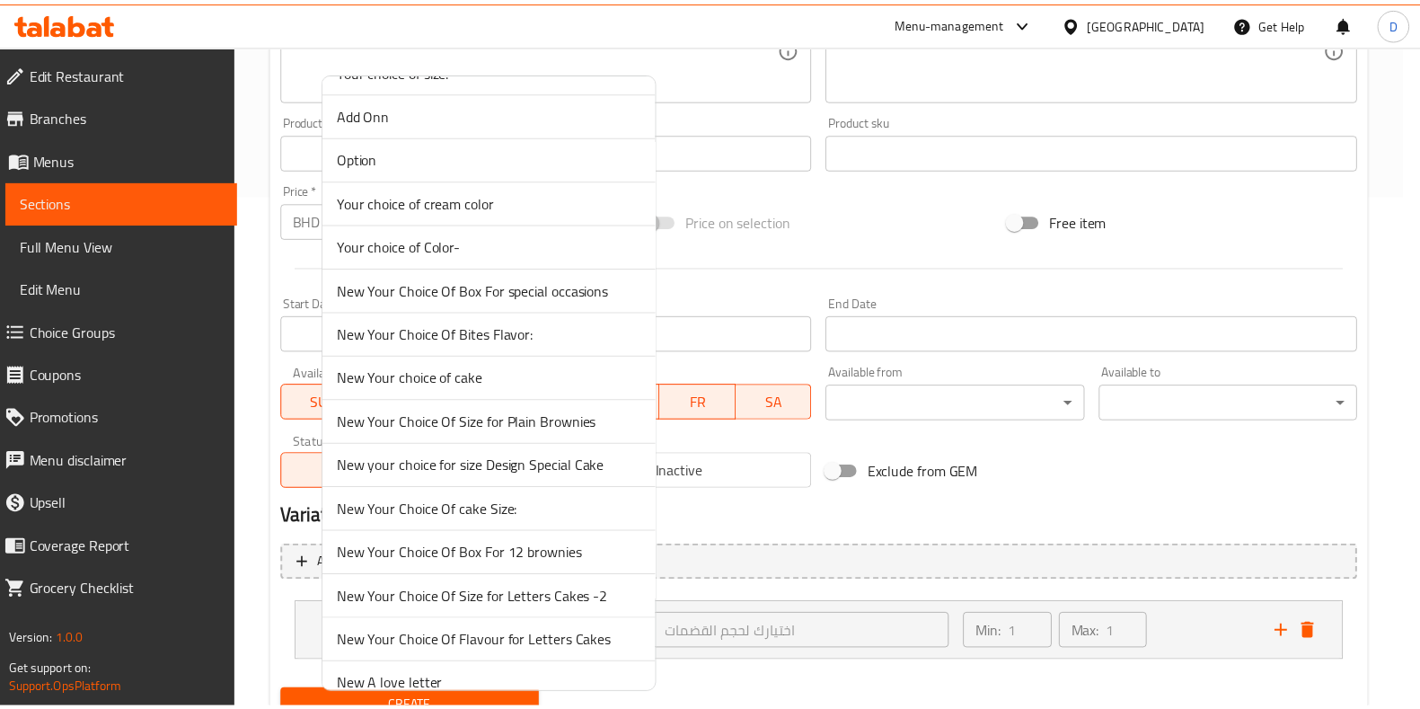
scroll to position [1089, 0]
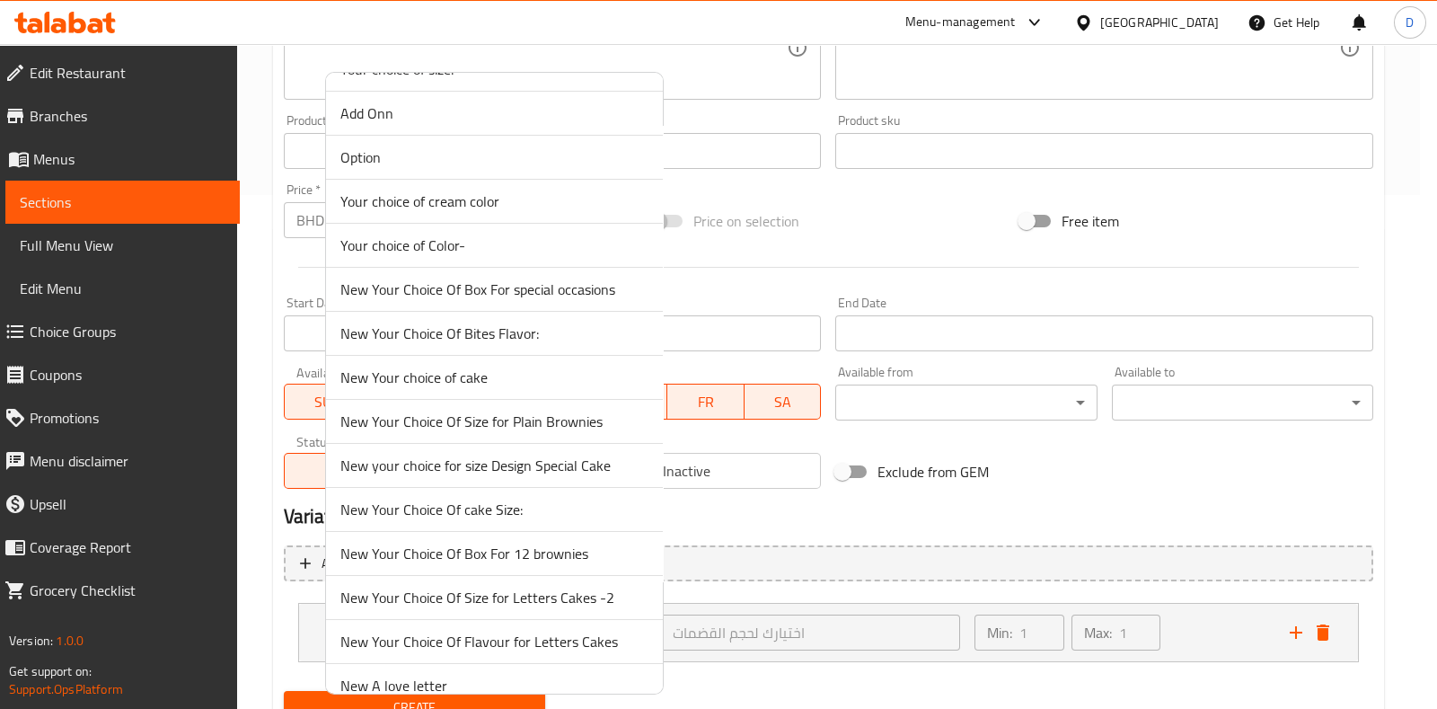
click at [526, 370] on span "New Your choice of cake" at bounding box center [494, 378] width 308 height 22
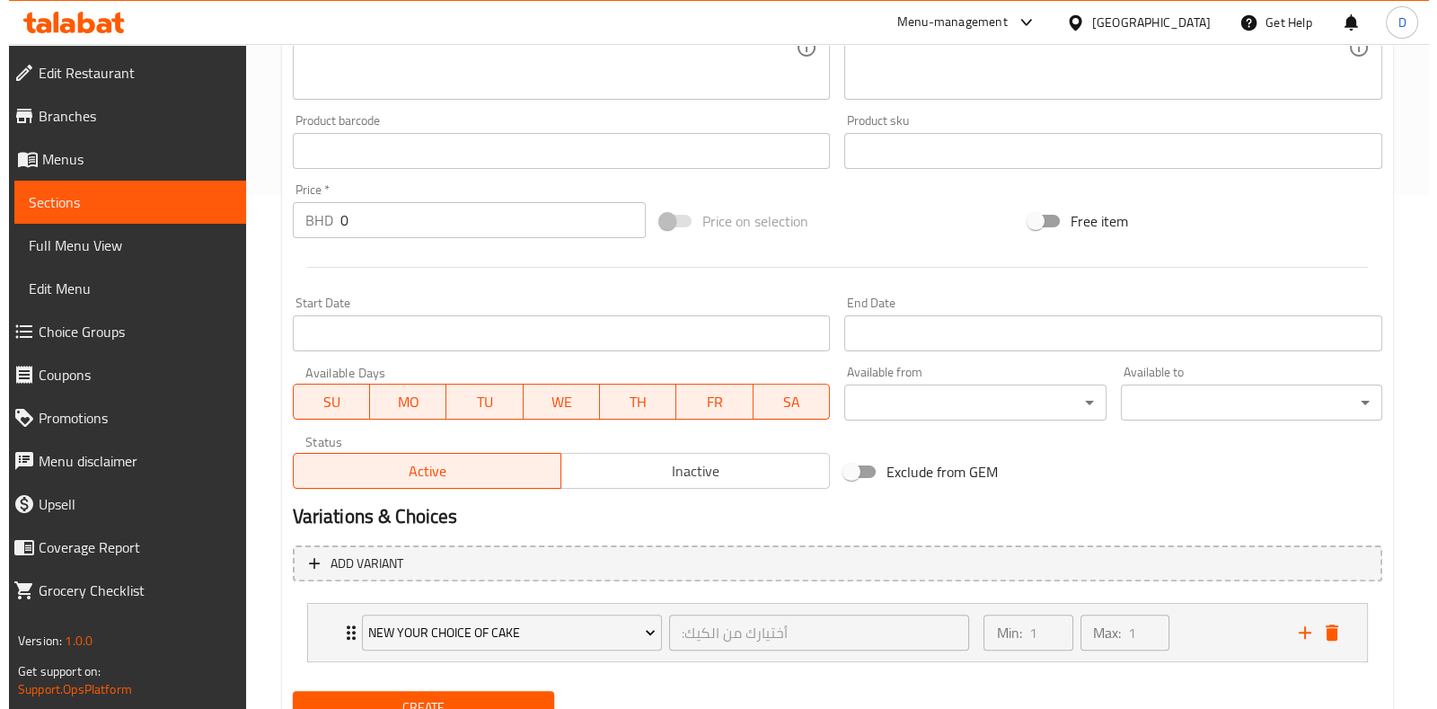
scroll to position [588, 0]
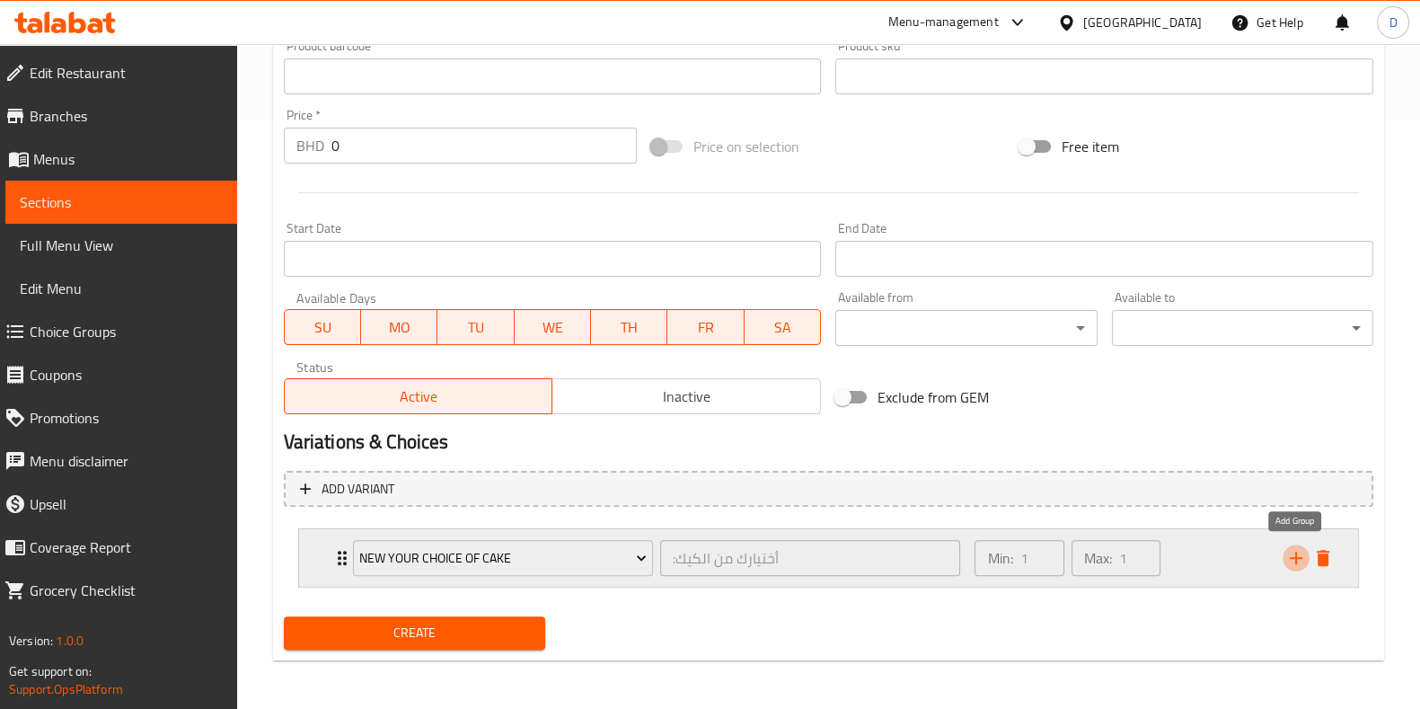
click at [1294, 558] on icon "add" at bounding box center [1296, 558] width 22 height 22
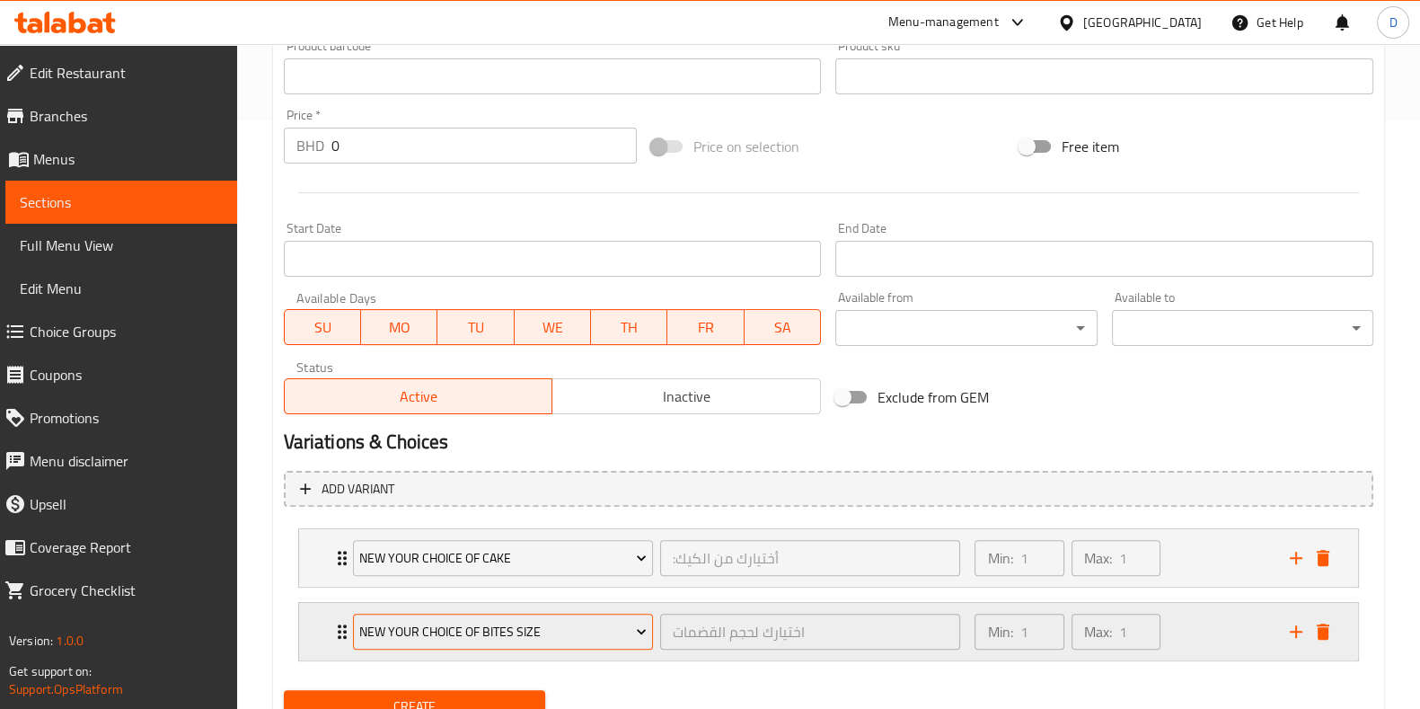
click at [619, 627] on span "New Your Choice Of Bites Size" at bounding box center [502, 632] width 287 height 22
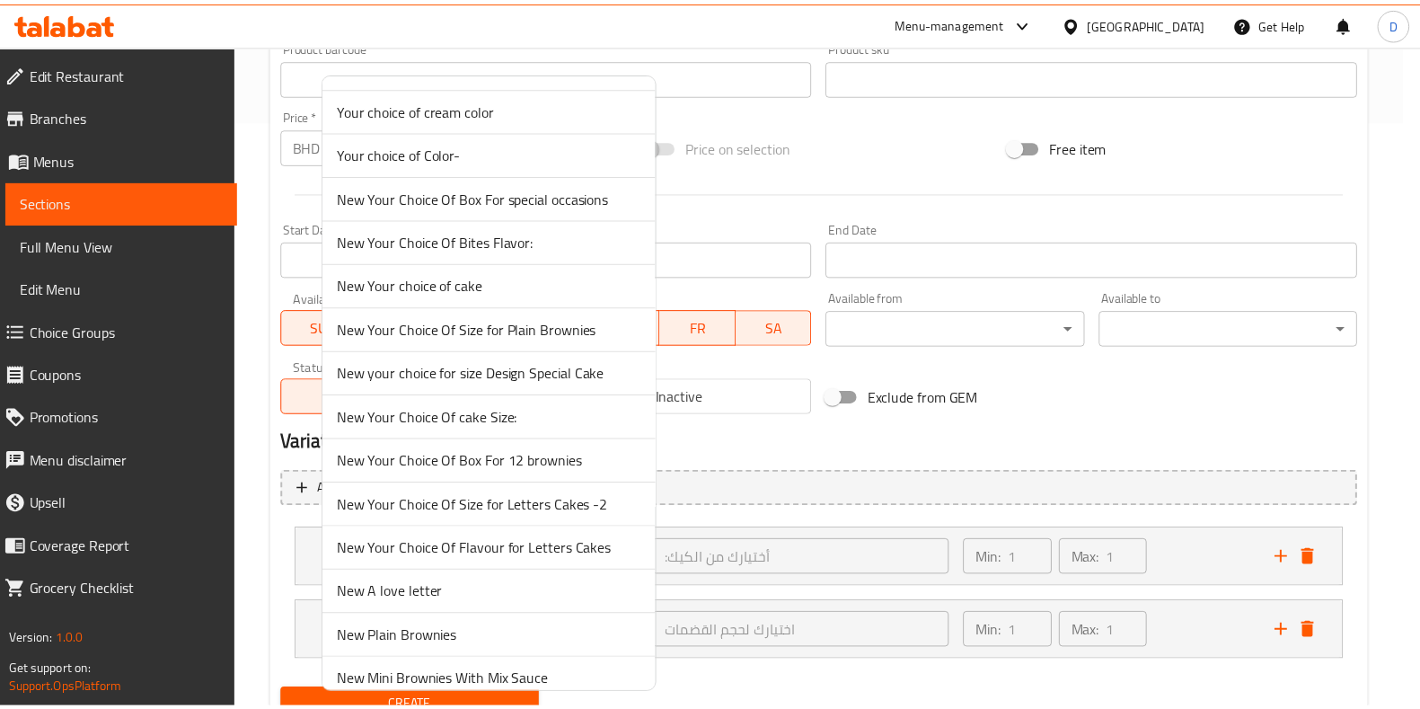
scroll to position [1173, 0]
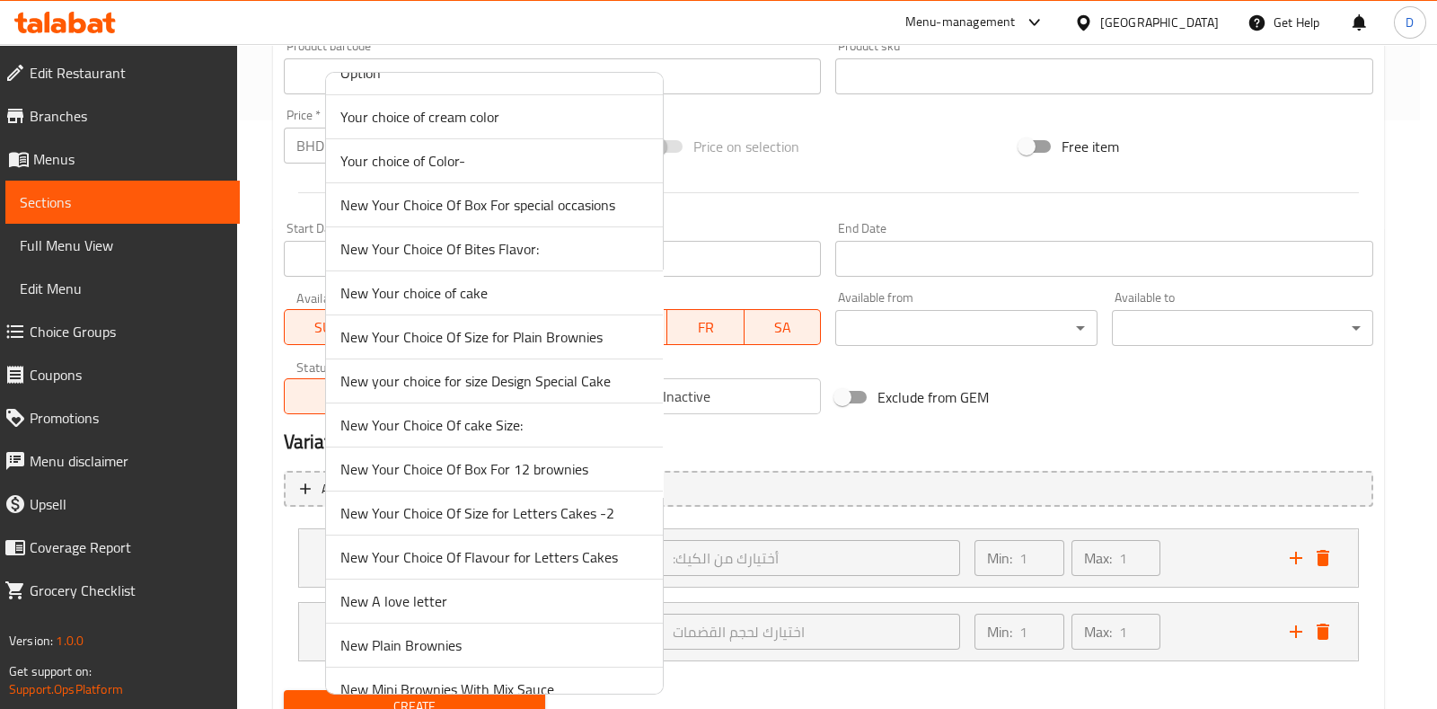
click at [502, 379] on span "New your choice for size Design Special Cake" at bounding box center [494, 381] width 308 height 22
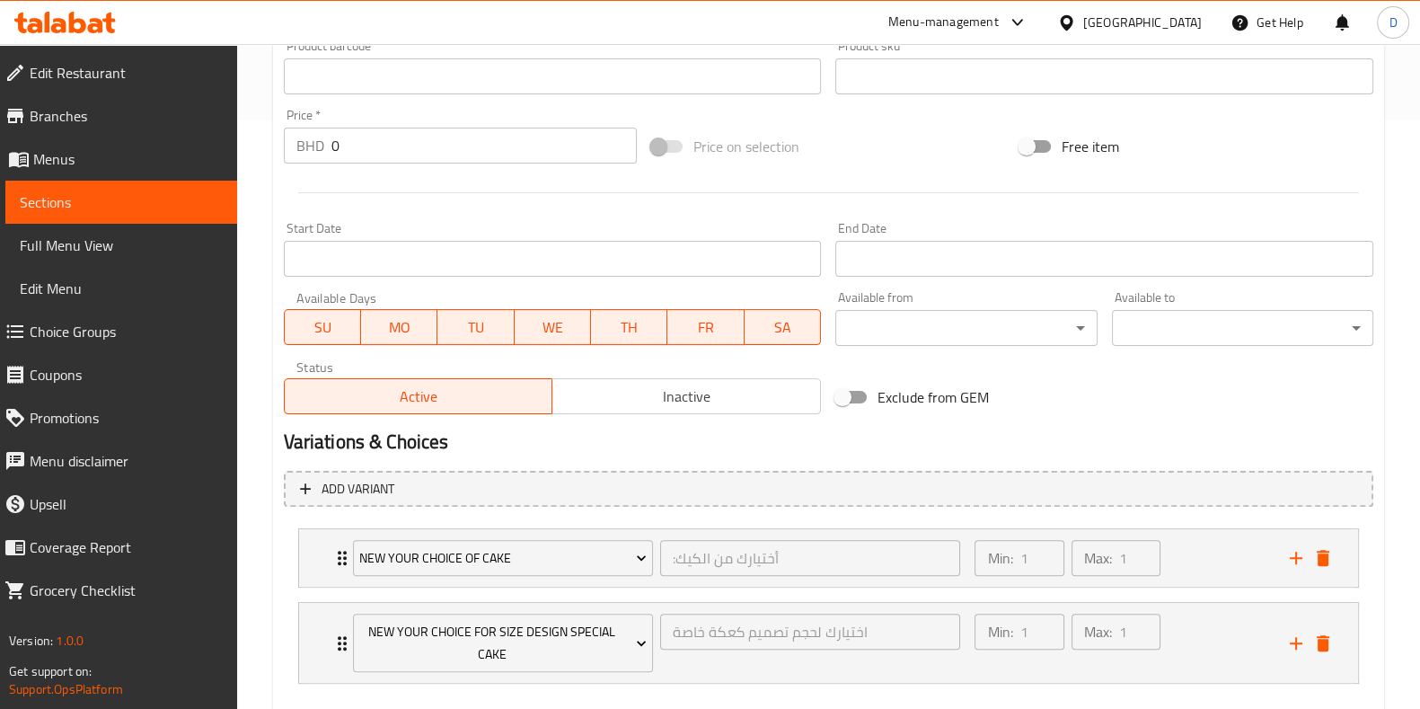
scroll to position [684, 0]
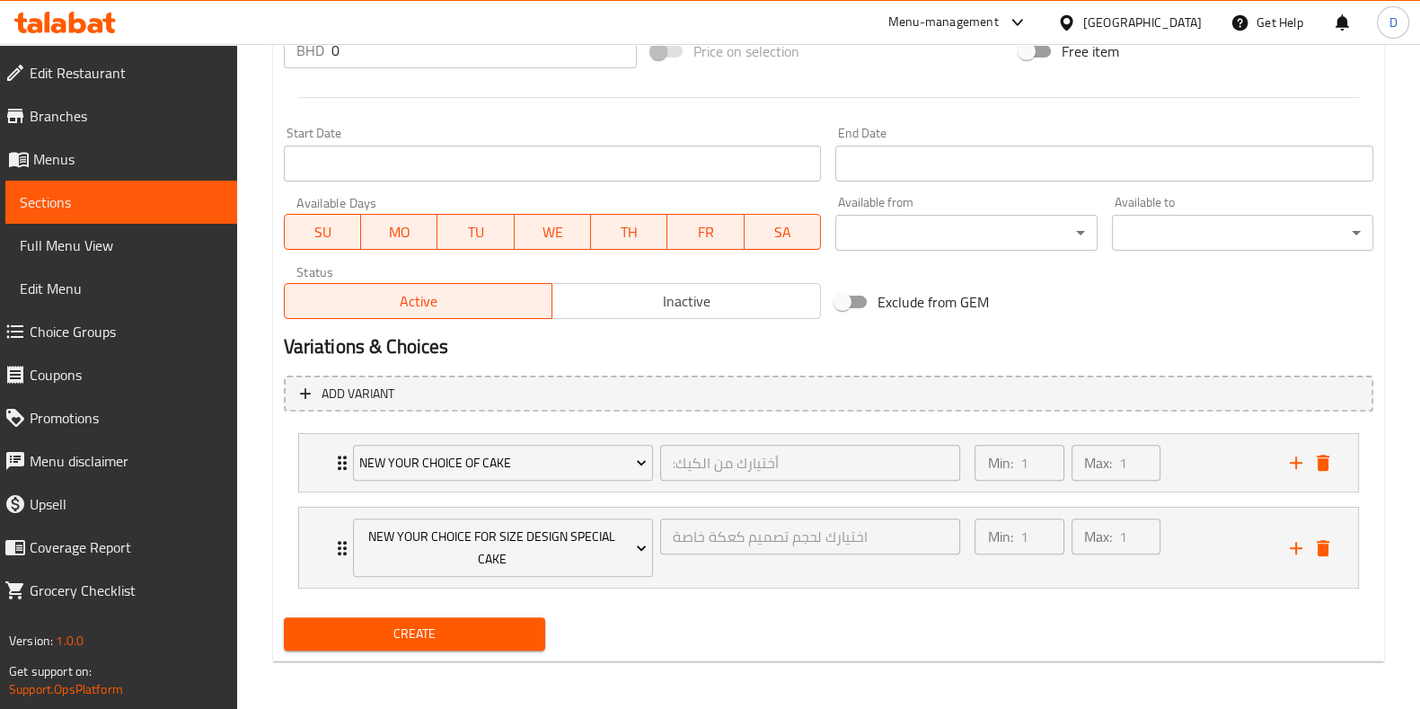
click at [497, 635] on span "Create" at bounding box center [414, 634] width 233 height 22
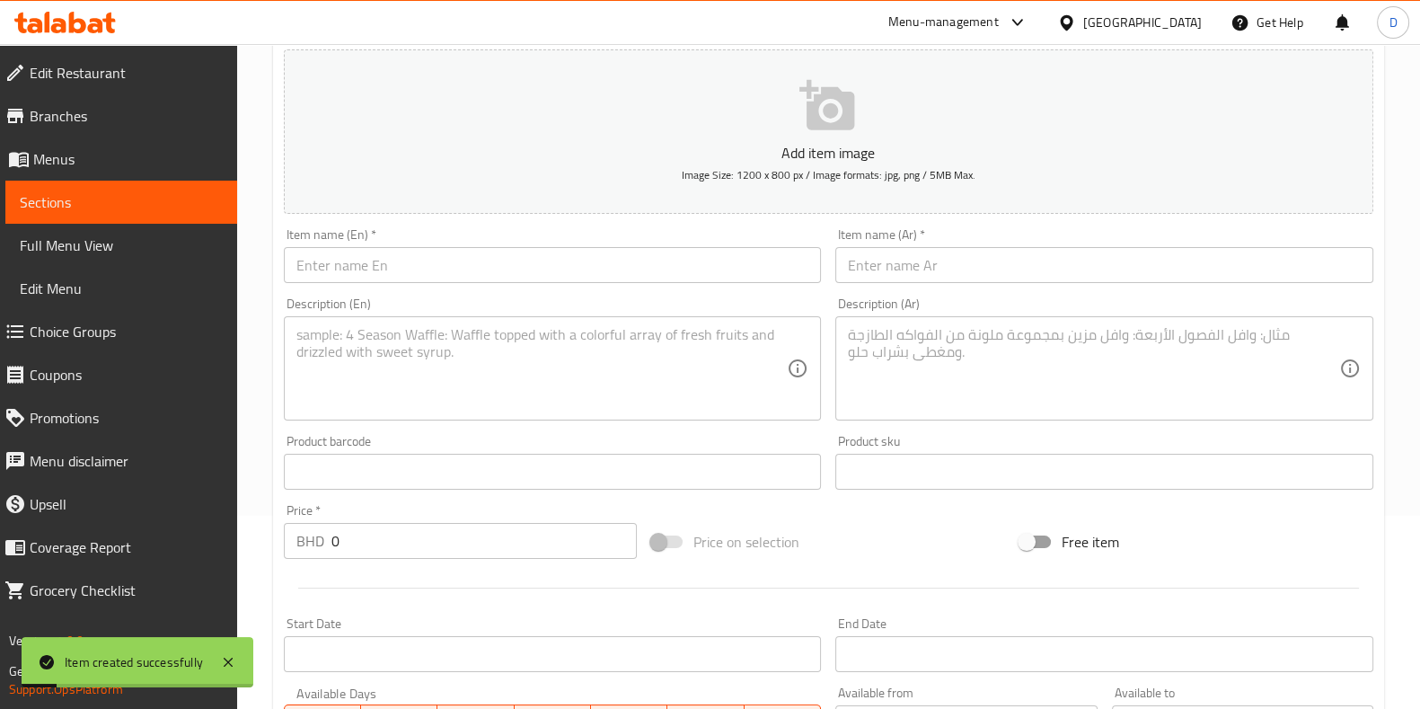
scroll to position [0, 0]
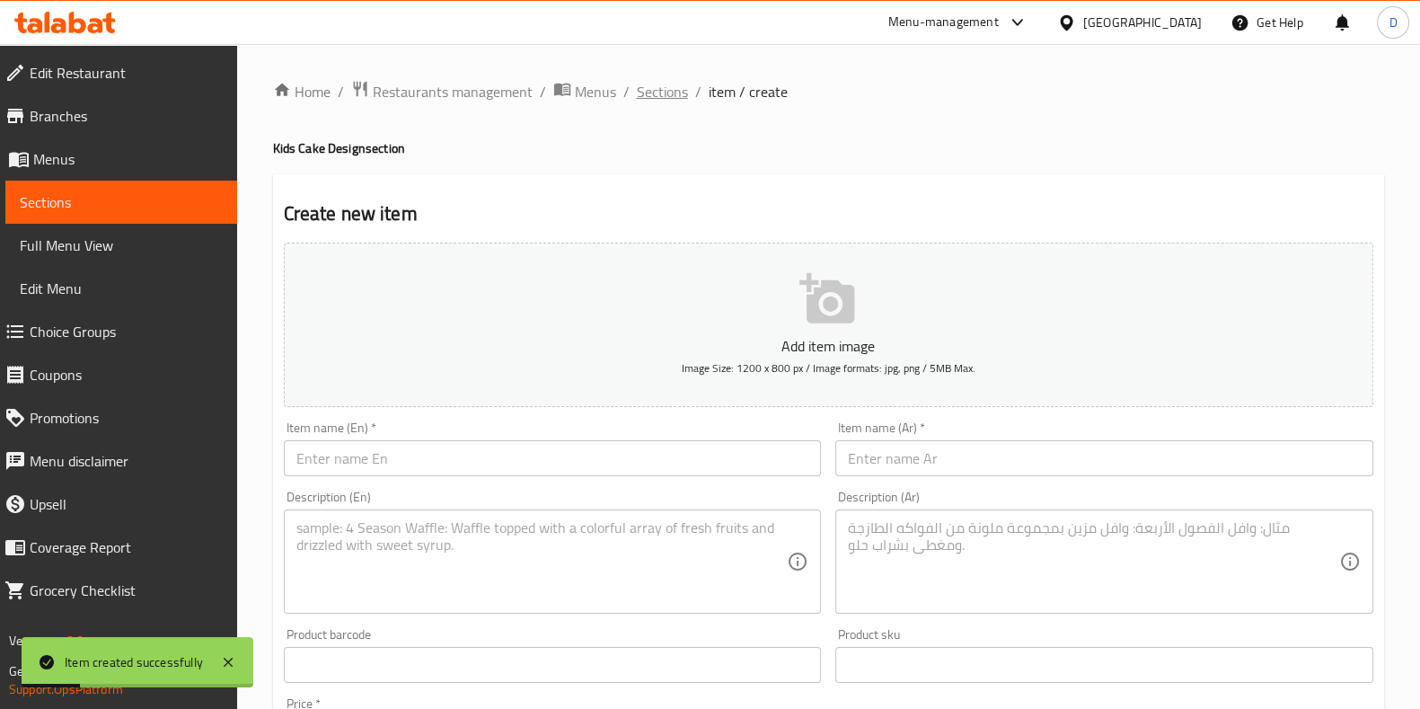
click at [671, 93] on span "Sections" at bounding box center [662, 92] width 51 height 22
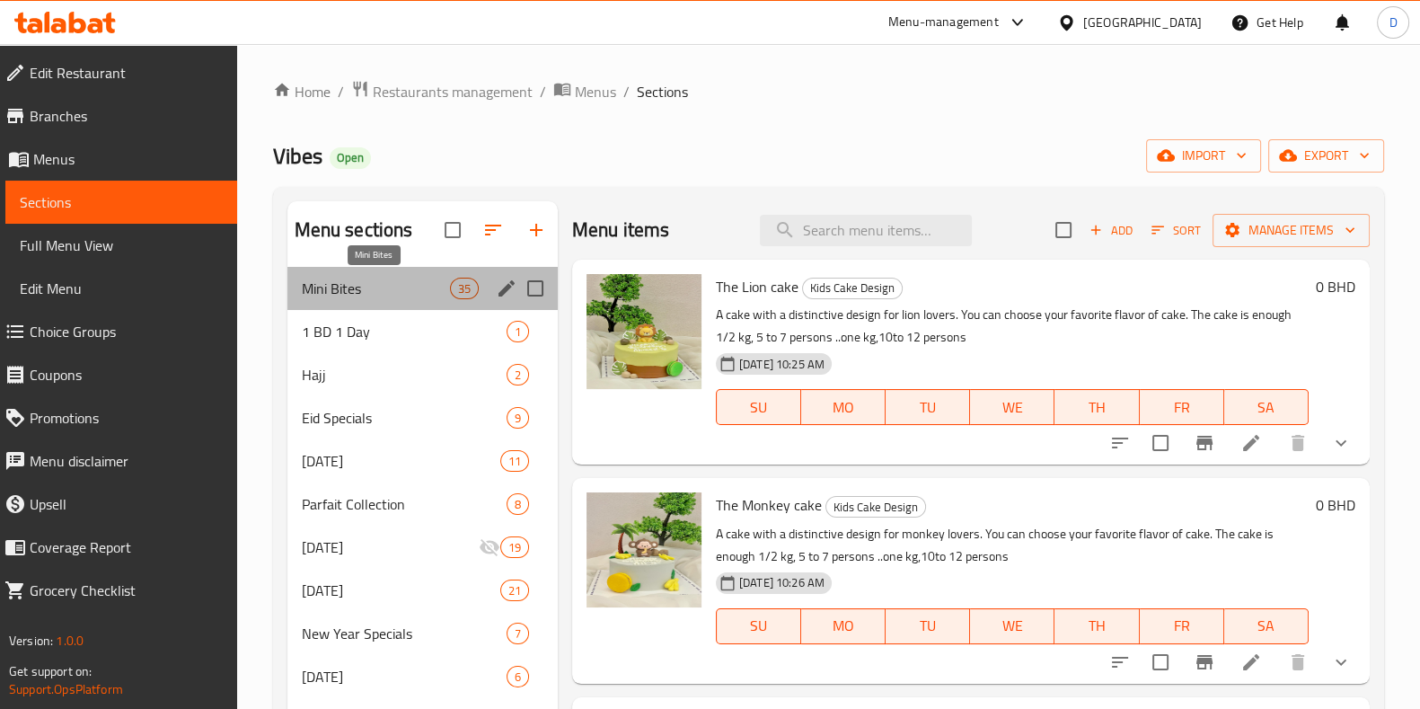
click at [373, 287] on span "Mini Bites" at bounding box center [376, 289] width 148 height 22
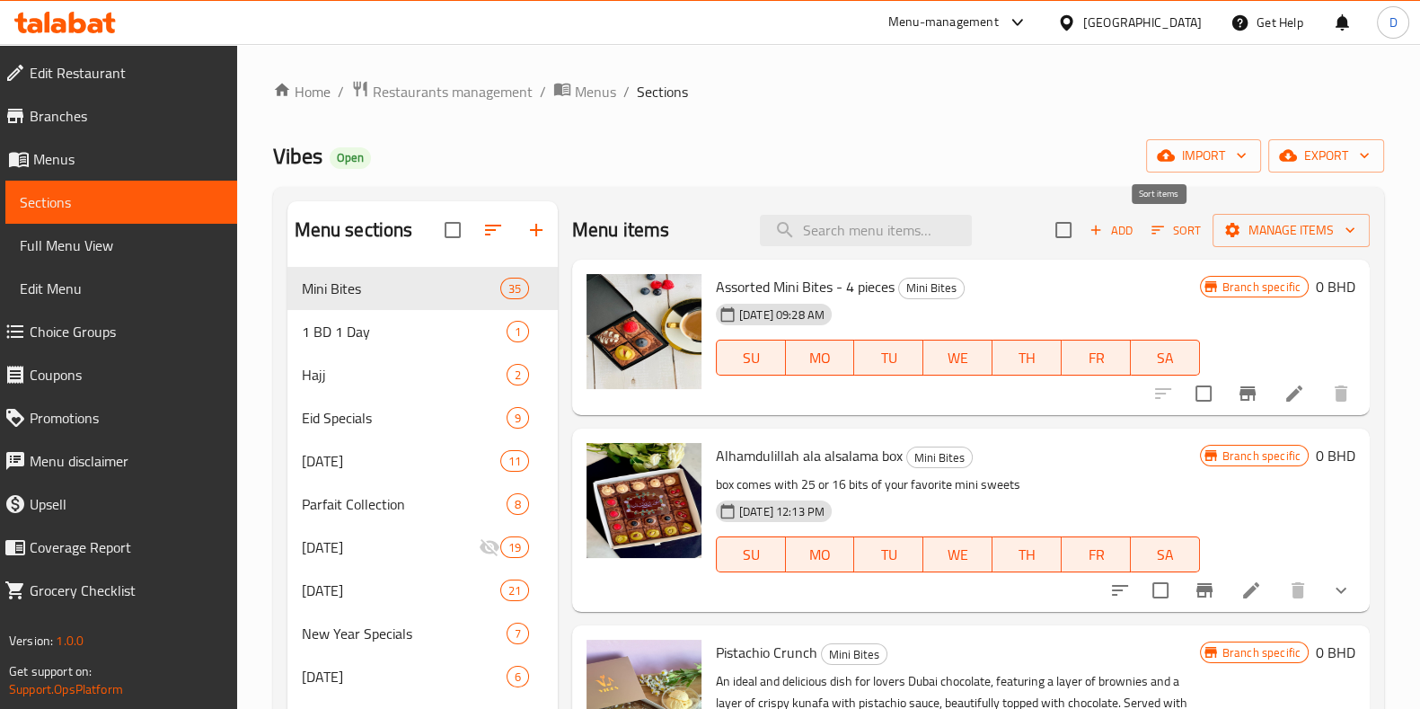
click at [1109, 223] on span "Add" at bounding box center [1111, 230] width 49 height 21
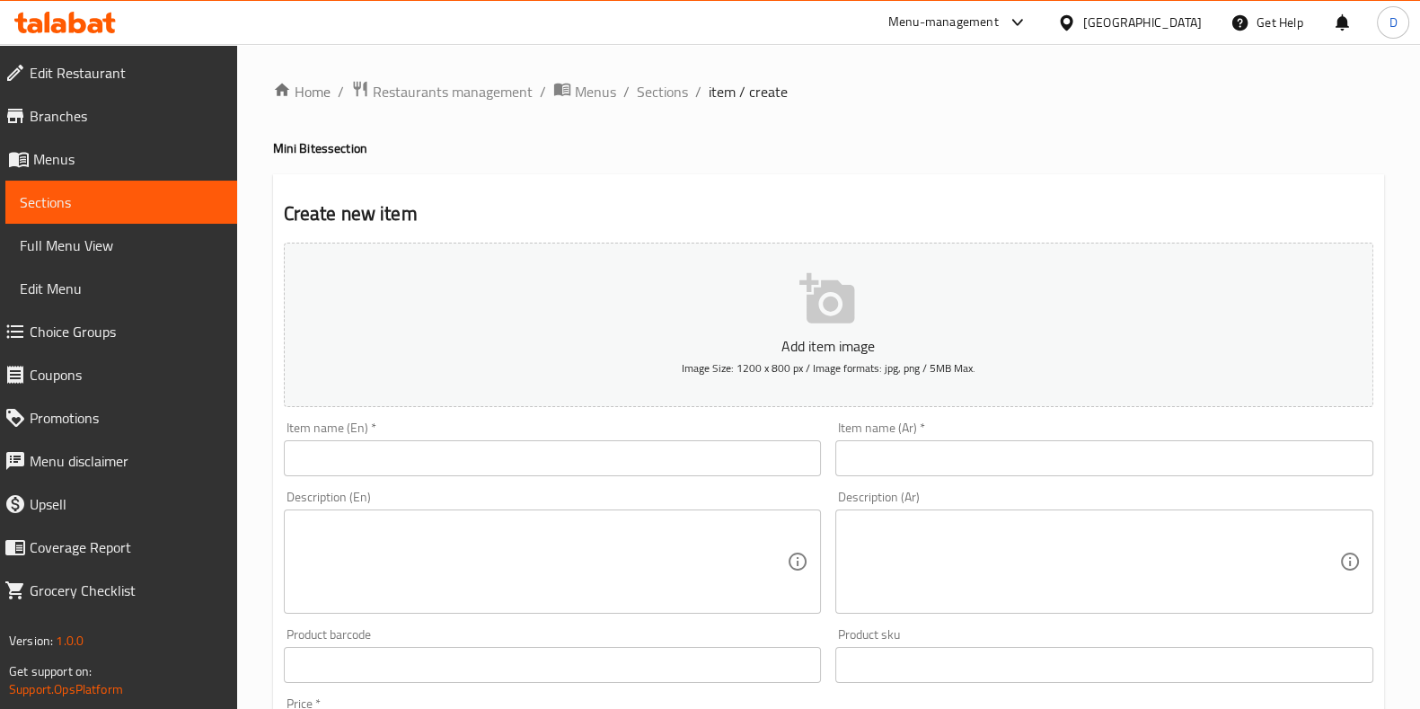
click at [463, 454] on input "text" at bounding box center [553, 458] width 538 height 36
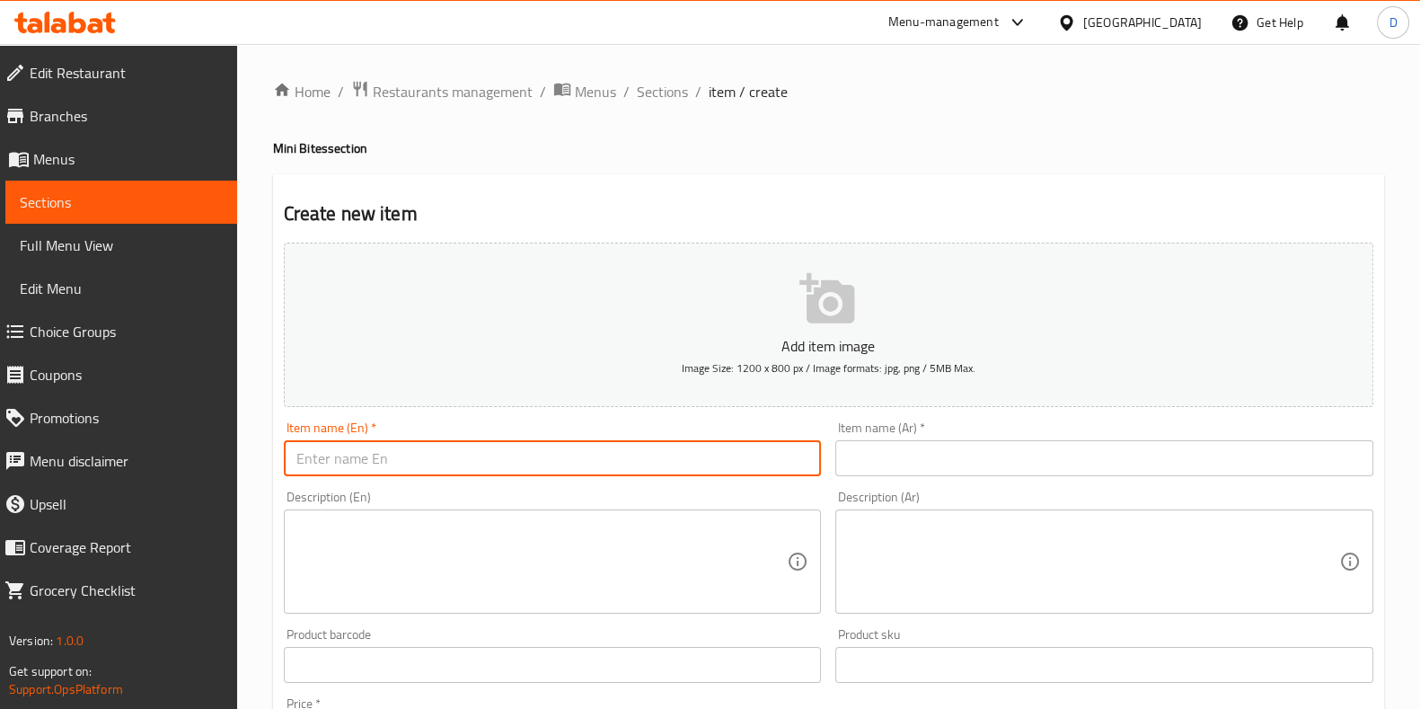
paste input "Back to school box"
type input "Back to school box"
click at [862, 480] on div "Item name (Ar)   * Item name (Ar) *" at bounding box center [1104, 448] width 552 height 69
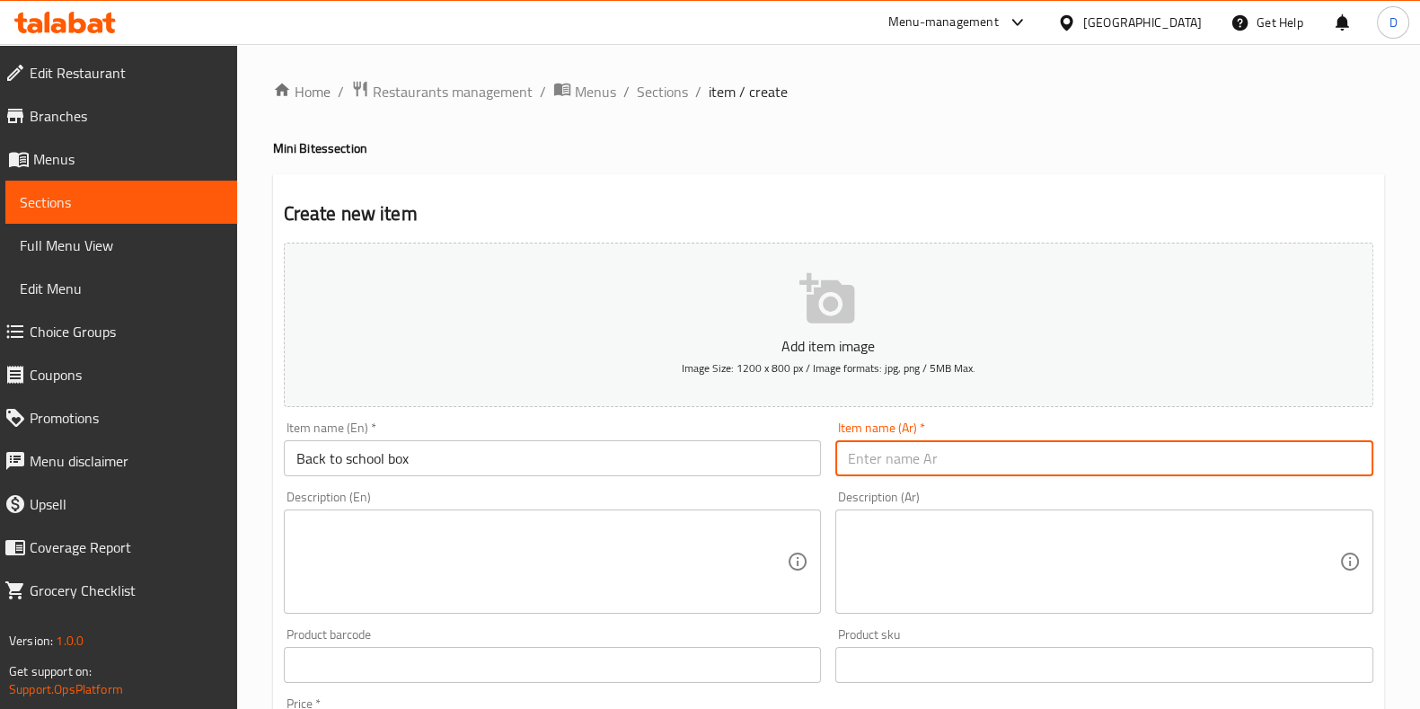
click at [875, 465] on input "text" at bounding box center [1104, 458] width 538 height 36
paste input "العودة إلى صندوق المدرسة"
type input "العودة إلى صندوق المدرسة"
click at [570, 613] on div "Description (En)" at bounding box center [553, 561] width 538 height 104
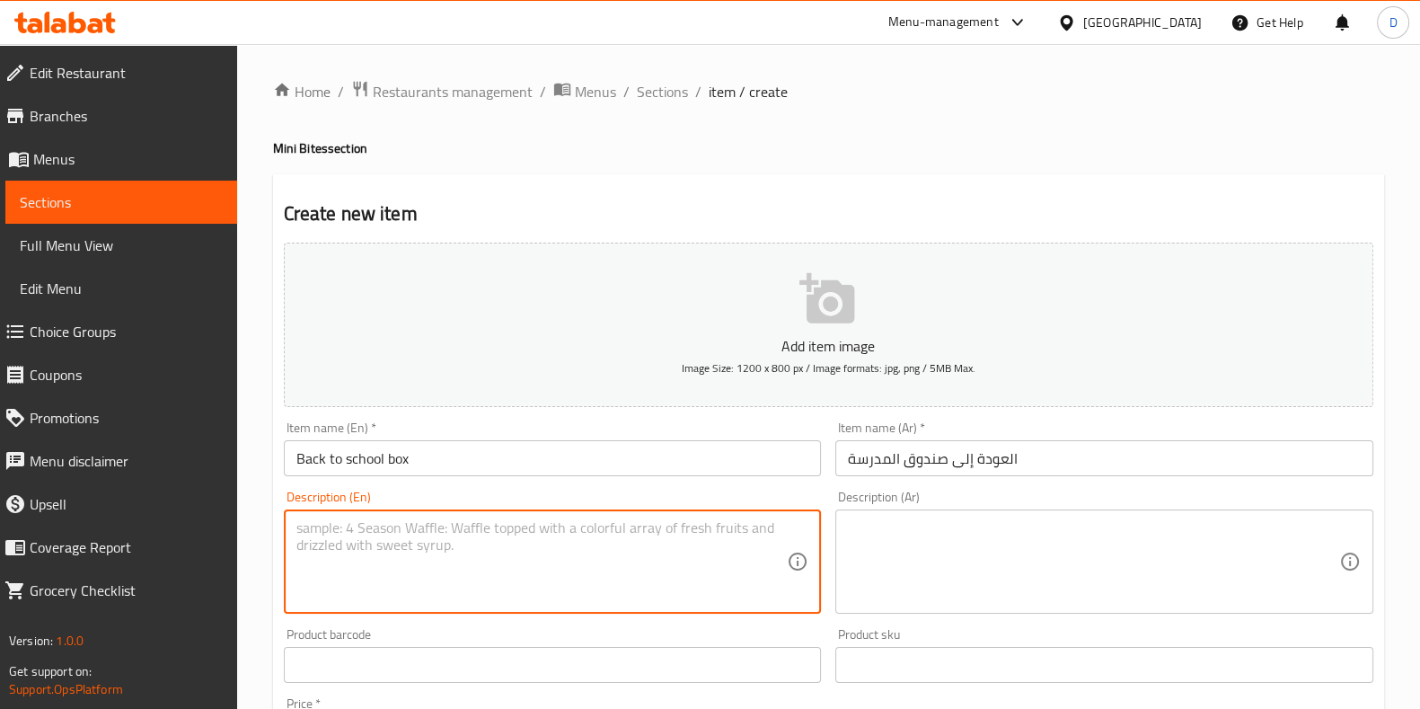
paste textarea "Sweets For Back to school, Recommended To Choose Only One Type Of Sweet For A B…"
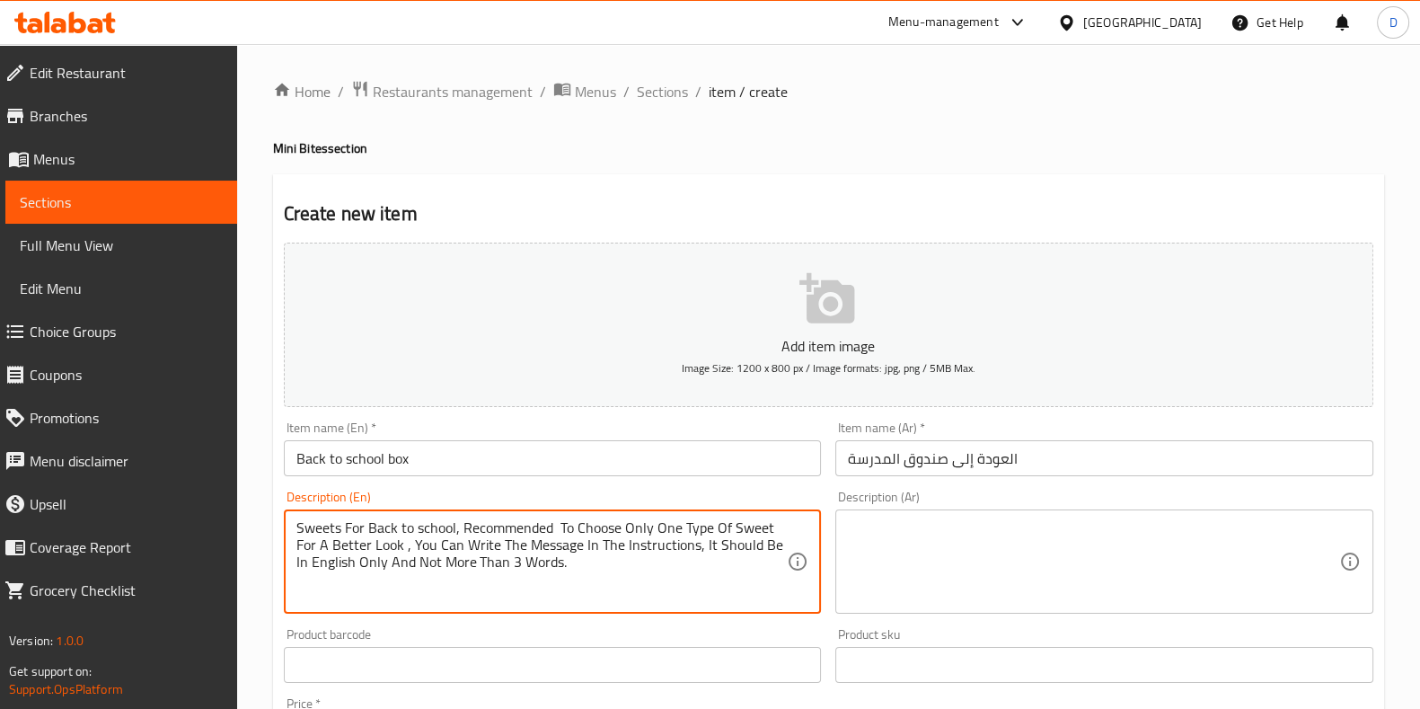
type textarea "Sweets For Back to school, Recommended To Choose Only One Type Of Sweet For A B…"
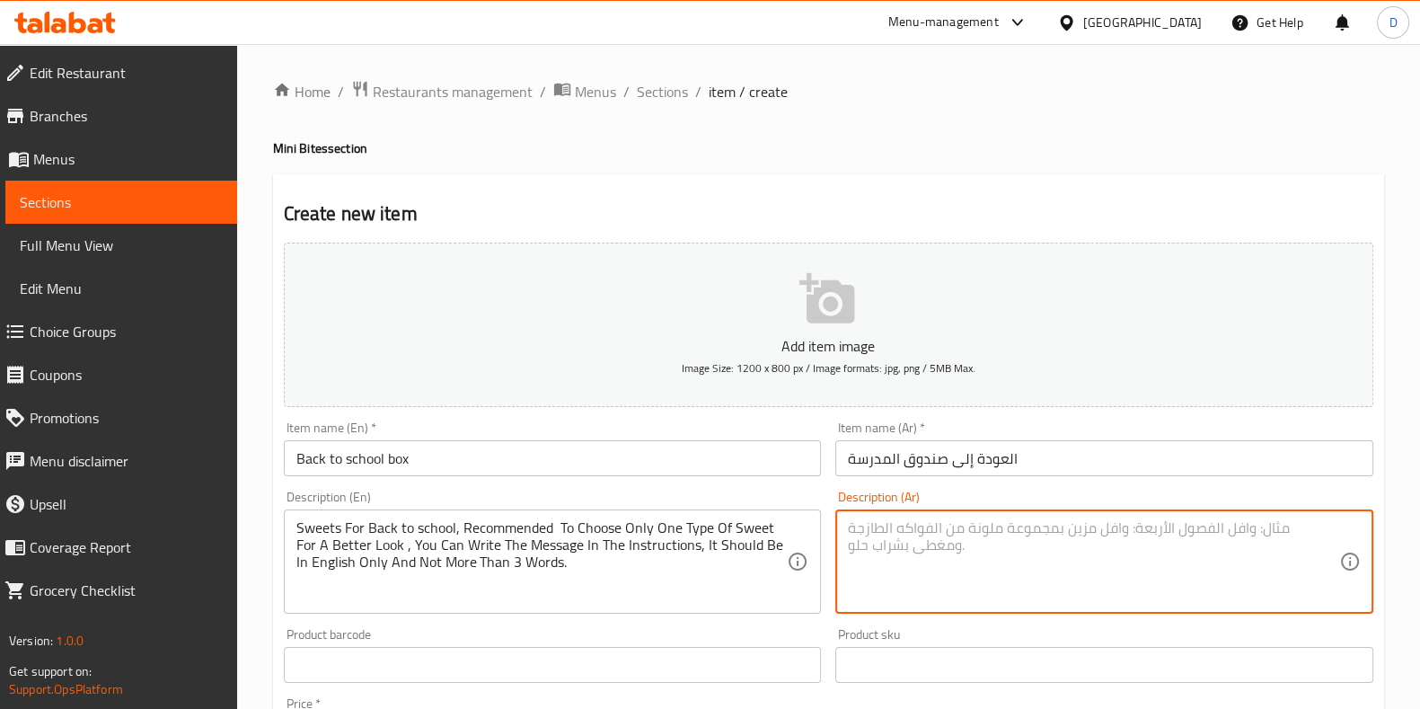
click at [1014, 542] on textarea at bounding box center [1093, 561] width 491 height 85
paste textarea "علبة حلويات بتصميم العودة للمدرسة ,ينصح باختيار نوع واحد فقط من الحلويات لإطلال…"
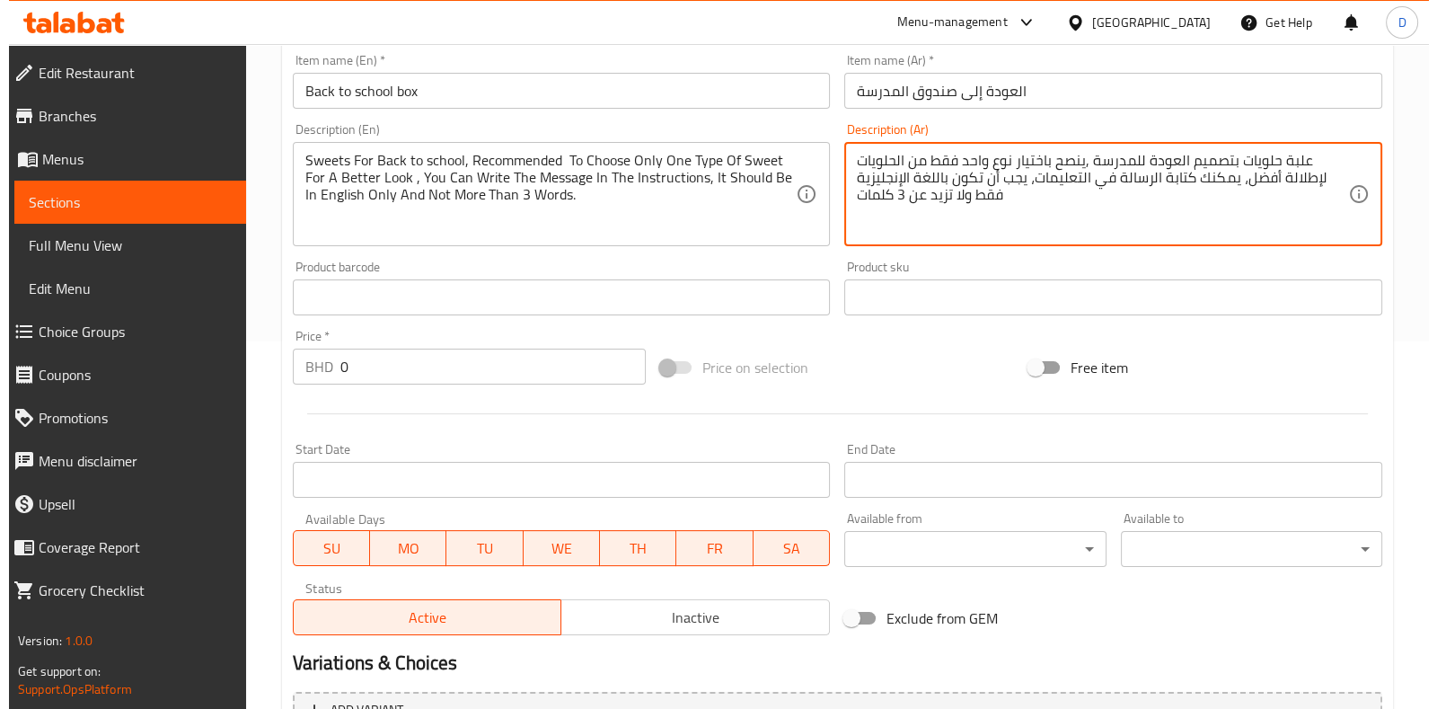
scroll to position [559, 0]
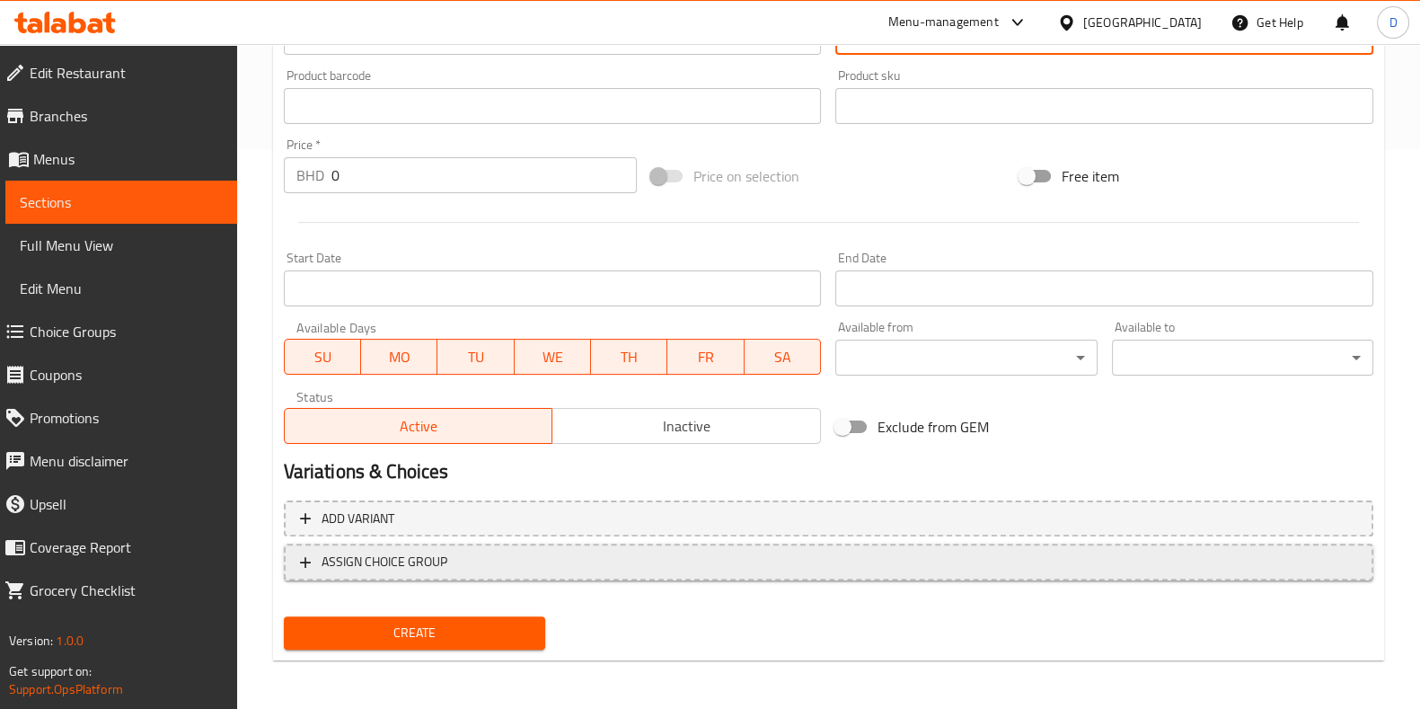
type textarea "علبة حلويات بتصميم العودة للمدرسة ,ينصح باختيار نوع واحد فقط من الحلويات لإطلال…"
click at [472, 554] on span "ASSIGN CHOICE GROUP" at bounding box center [828, 562] width 1057 height 22
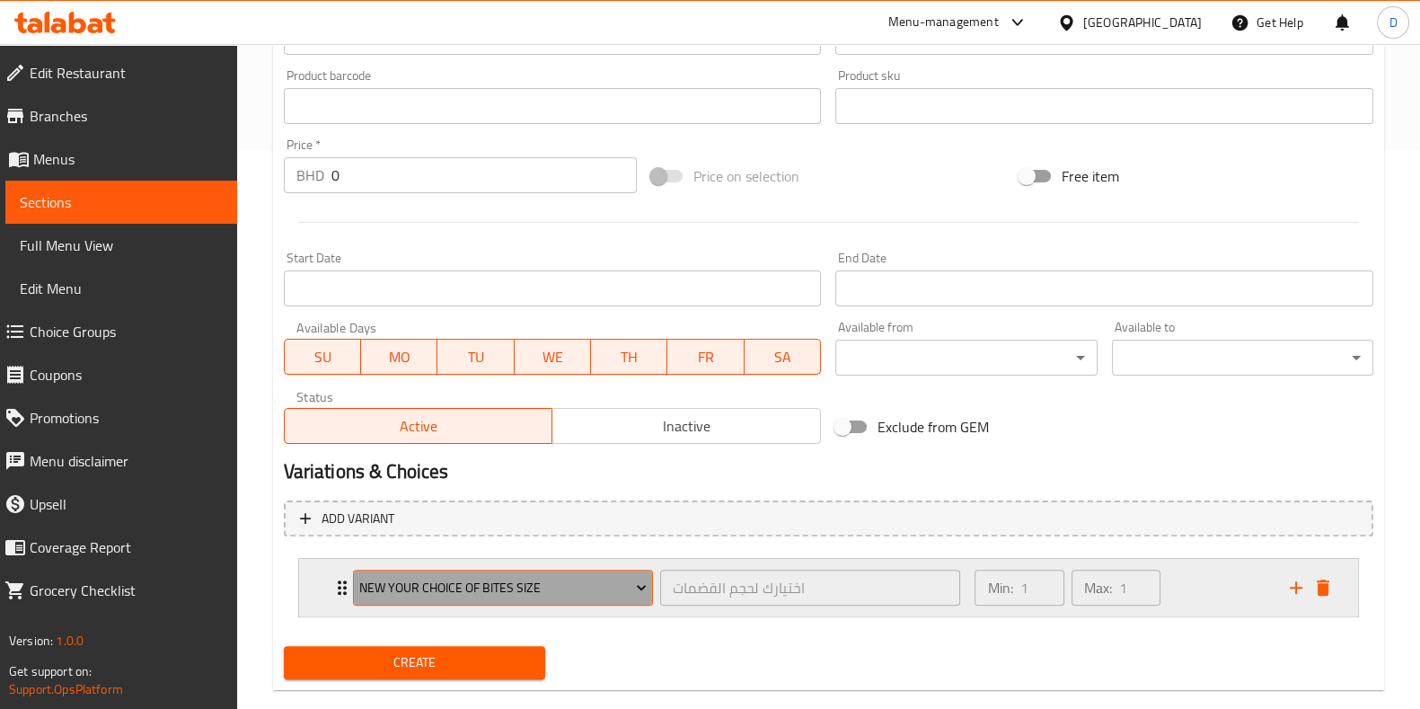
click at [494, 577] on span "New Your Choice Of Bites Size" at bounding box center [502, 588] width 287 height 22
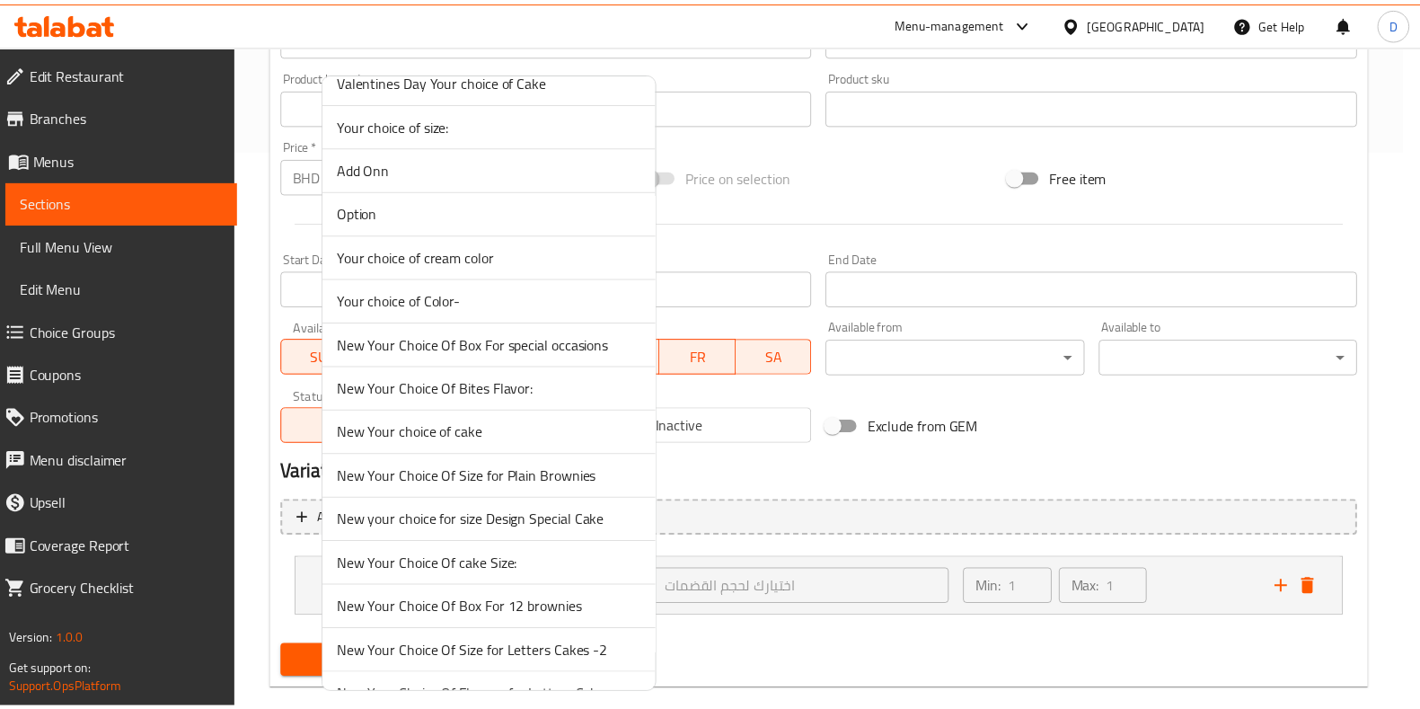
scroll to position [1035, 0]
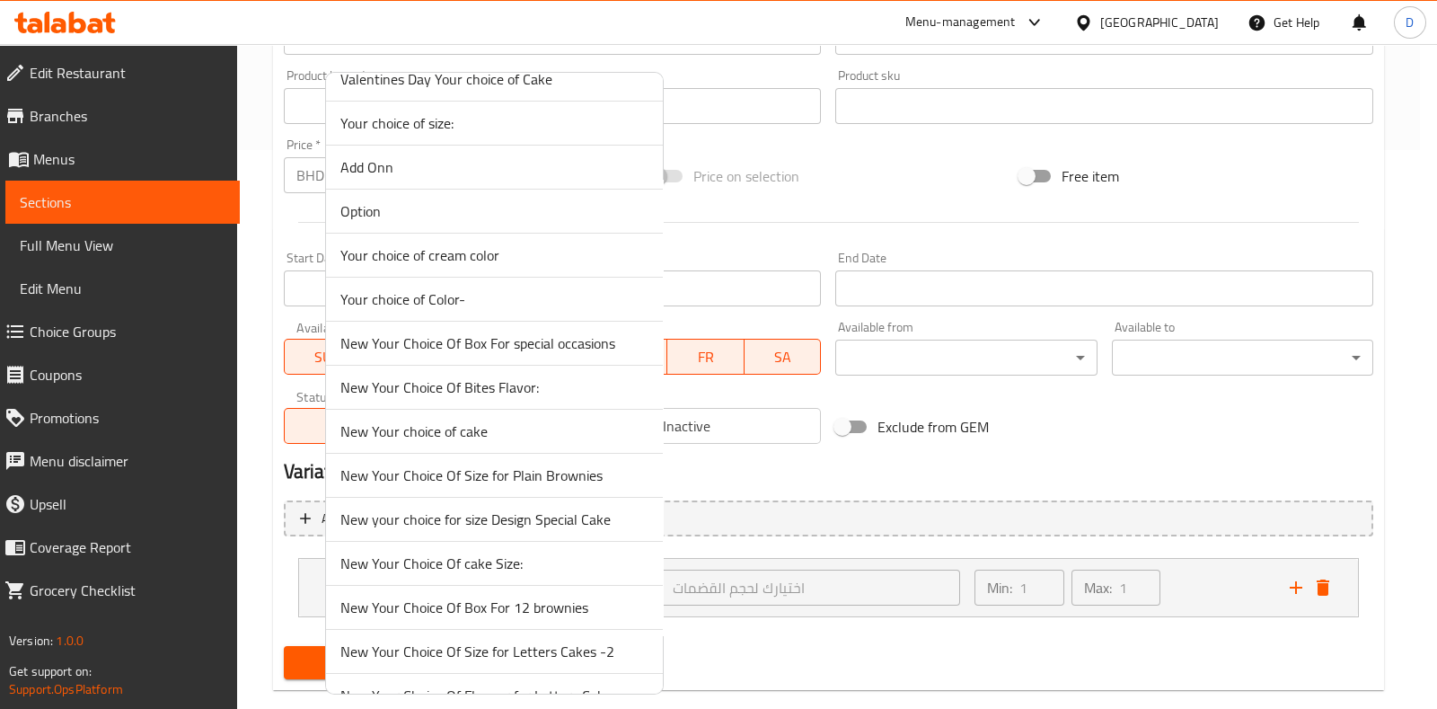
click at [561, 334] on span "New Your Choice Of Box For special occasions" at bounding box center [494, 343] width 308 height 22
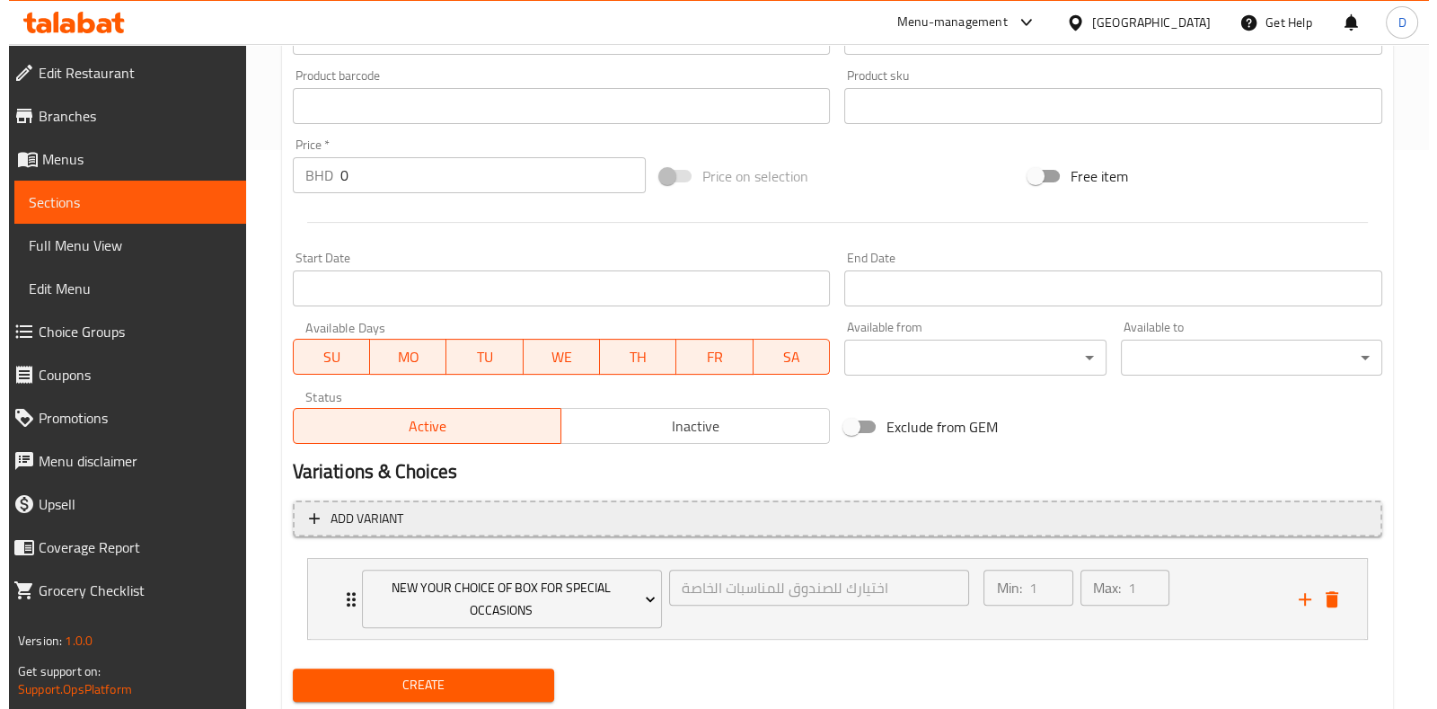
scroll to position [611, 0]
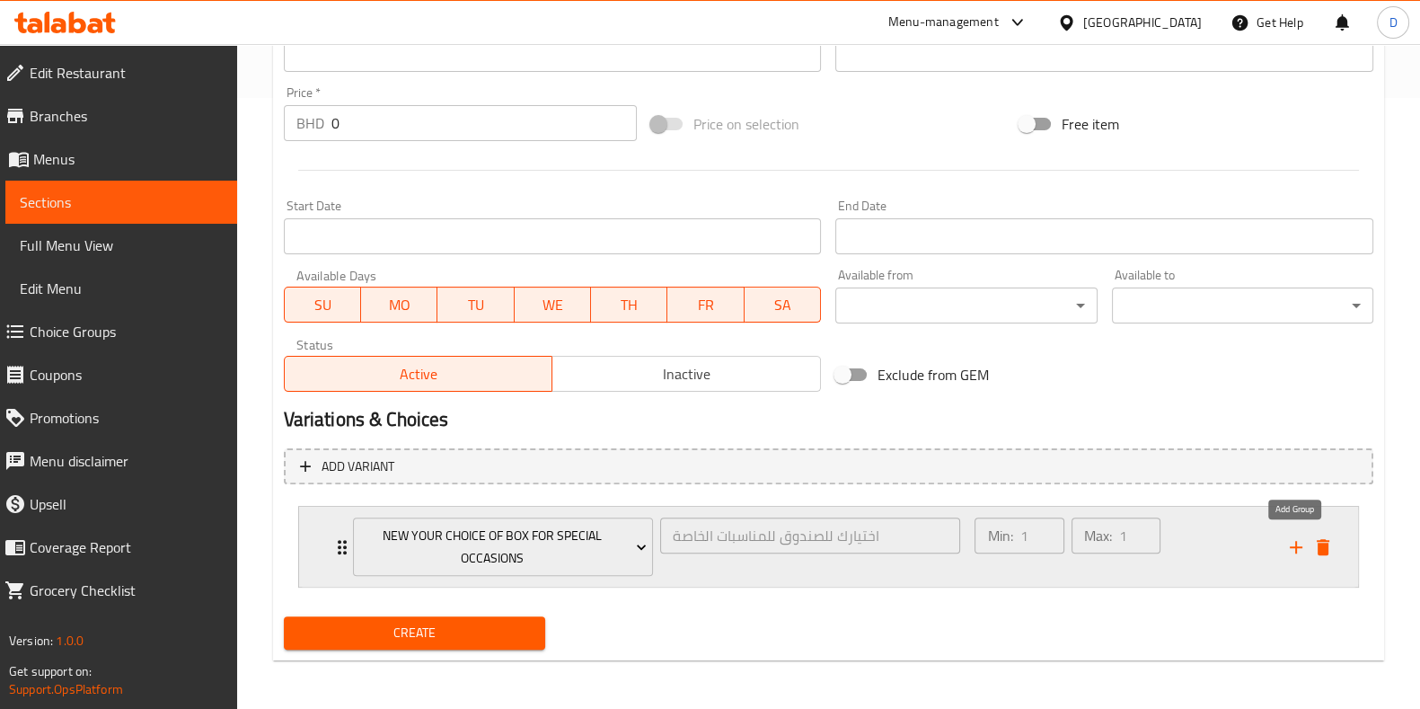
click at [1295, 543] on icon "add" at bounding box center [1296, 547] width 13 height 13
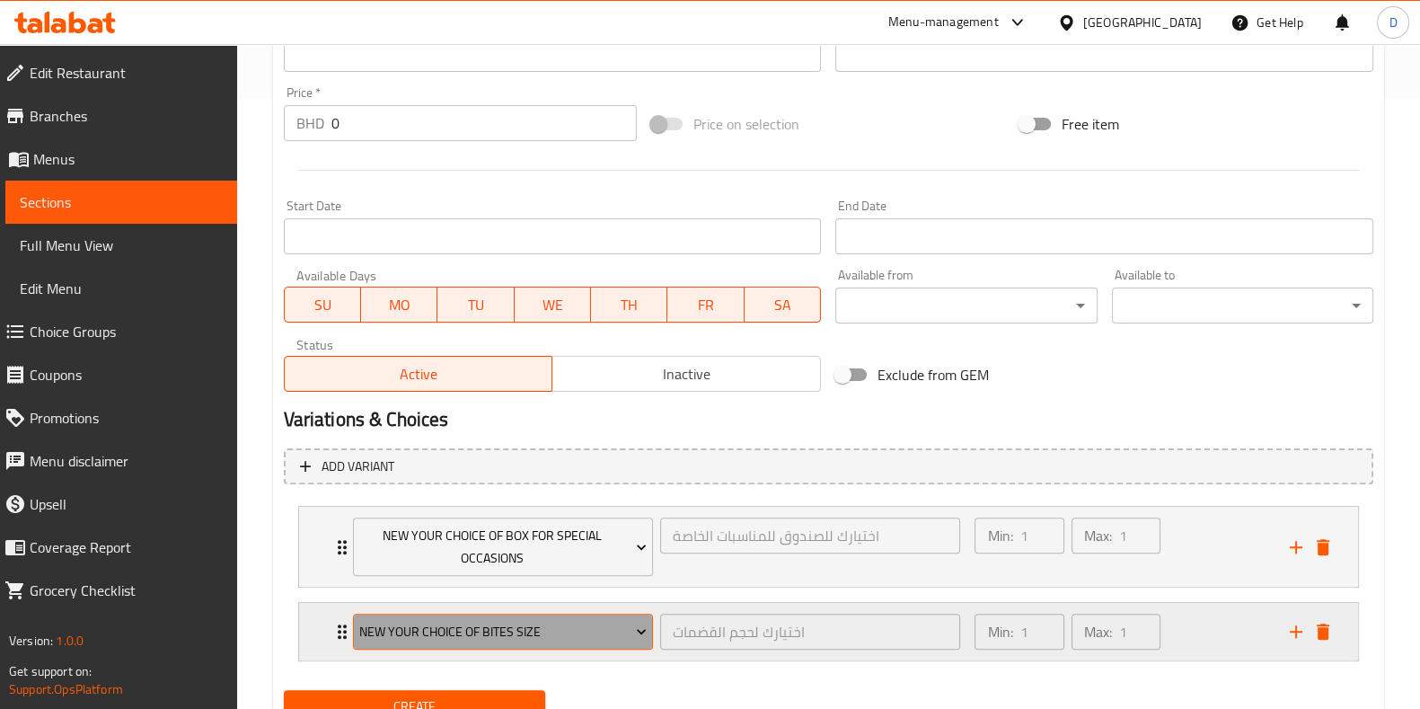
click at [551, 621] on span "New Your Choice Of Bites Size" at bounding box center [502, 632] width 287 height 22
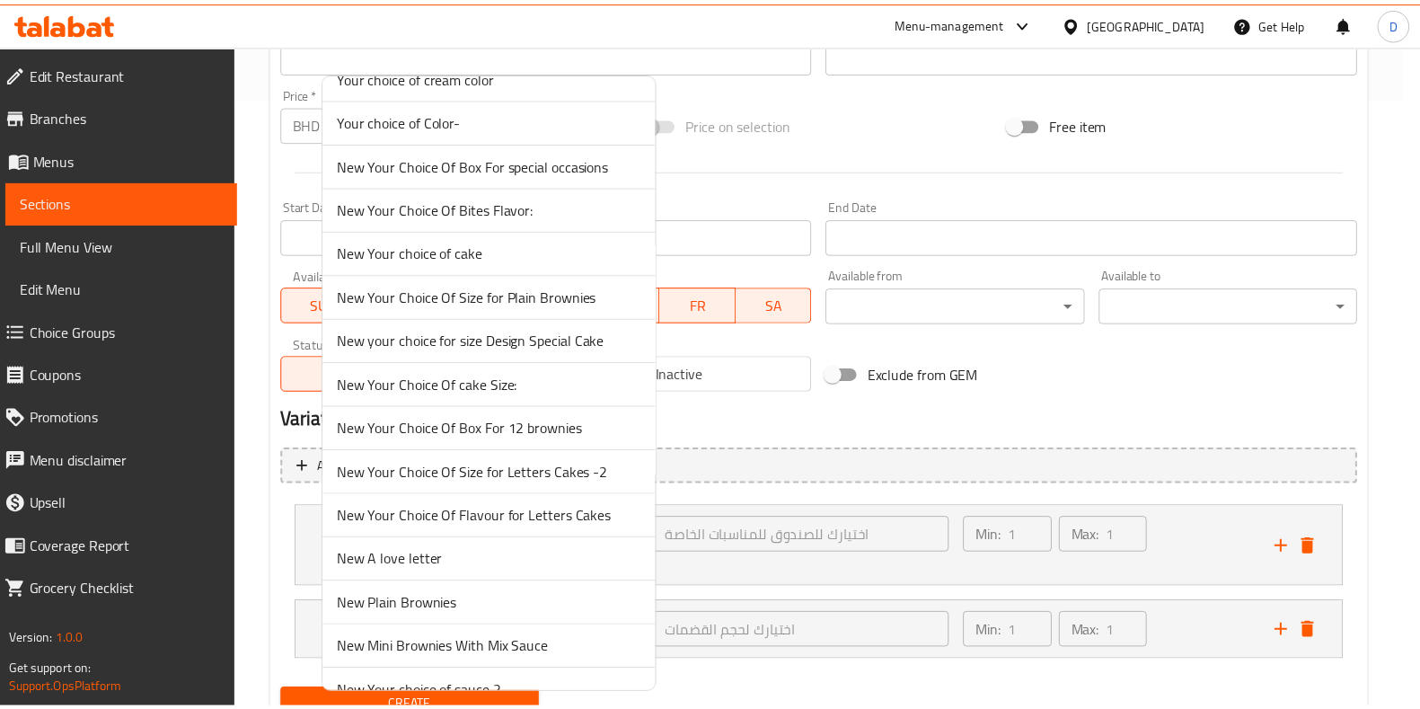
scroll to position [1215, 0]
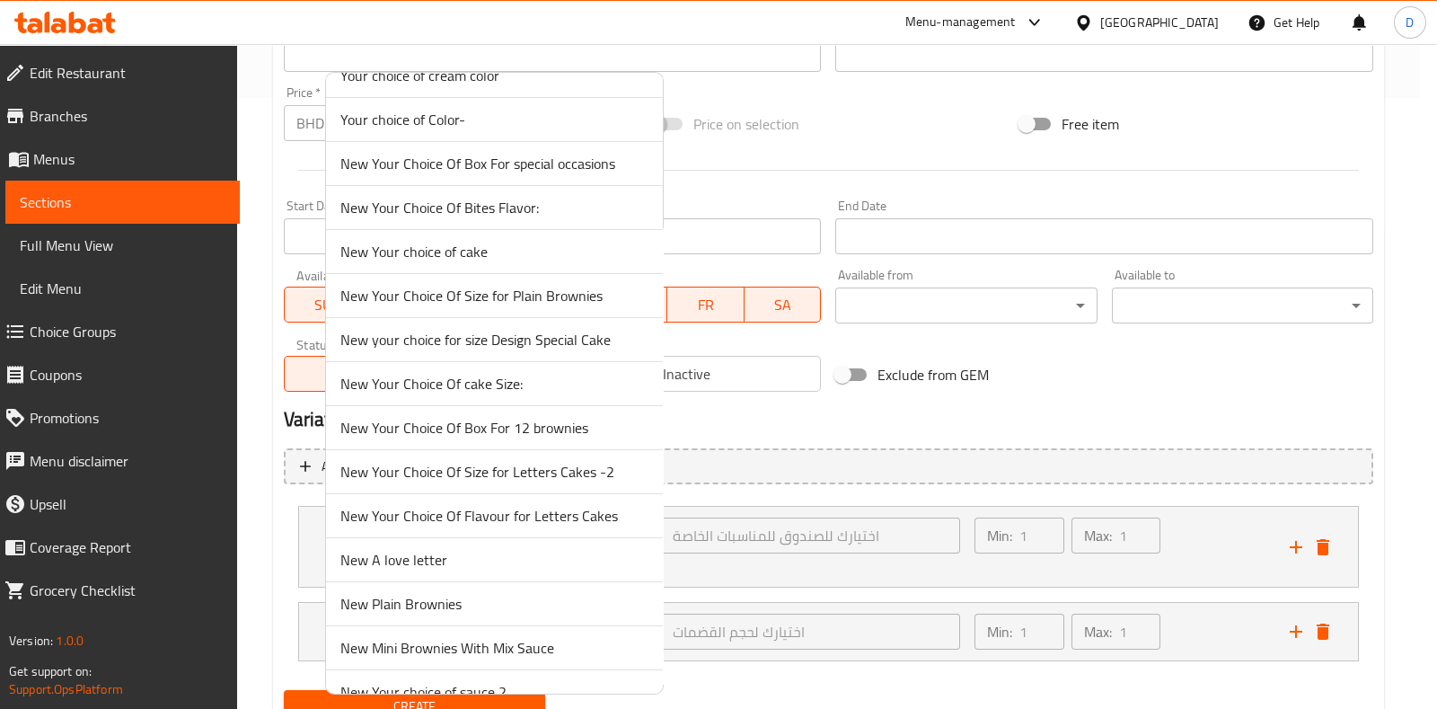
click at [503, 197] on span "New Your Choice Of Bites Flavor:" at bounding box center [494, 208] width 308 height 22
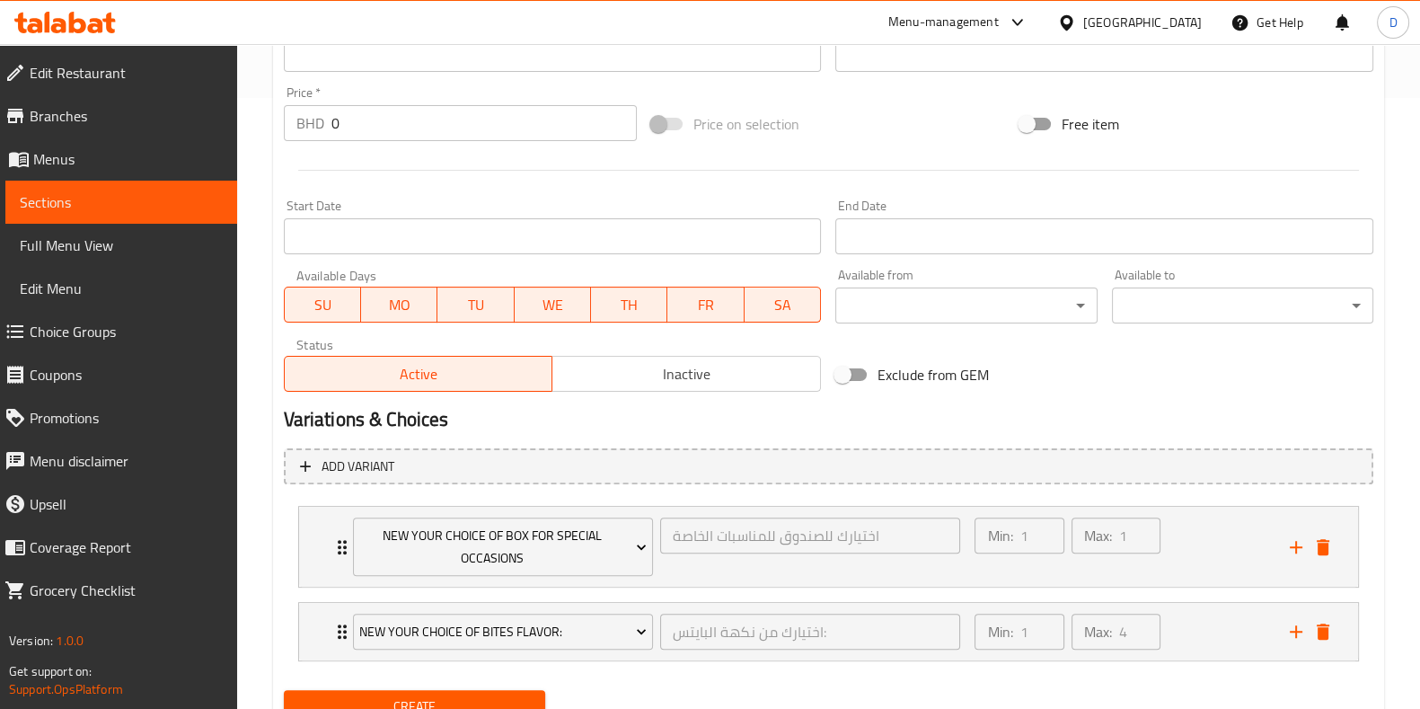
click at [488, 695] on span "Create" at bounding box center [414, 706] width 233 height 22
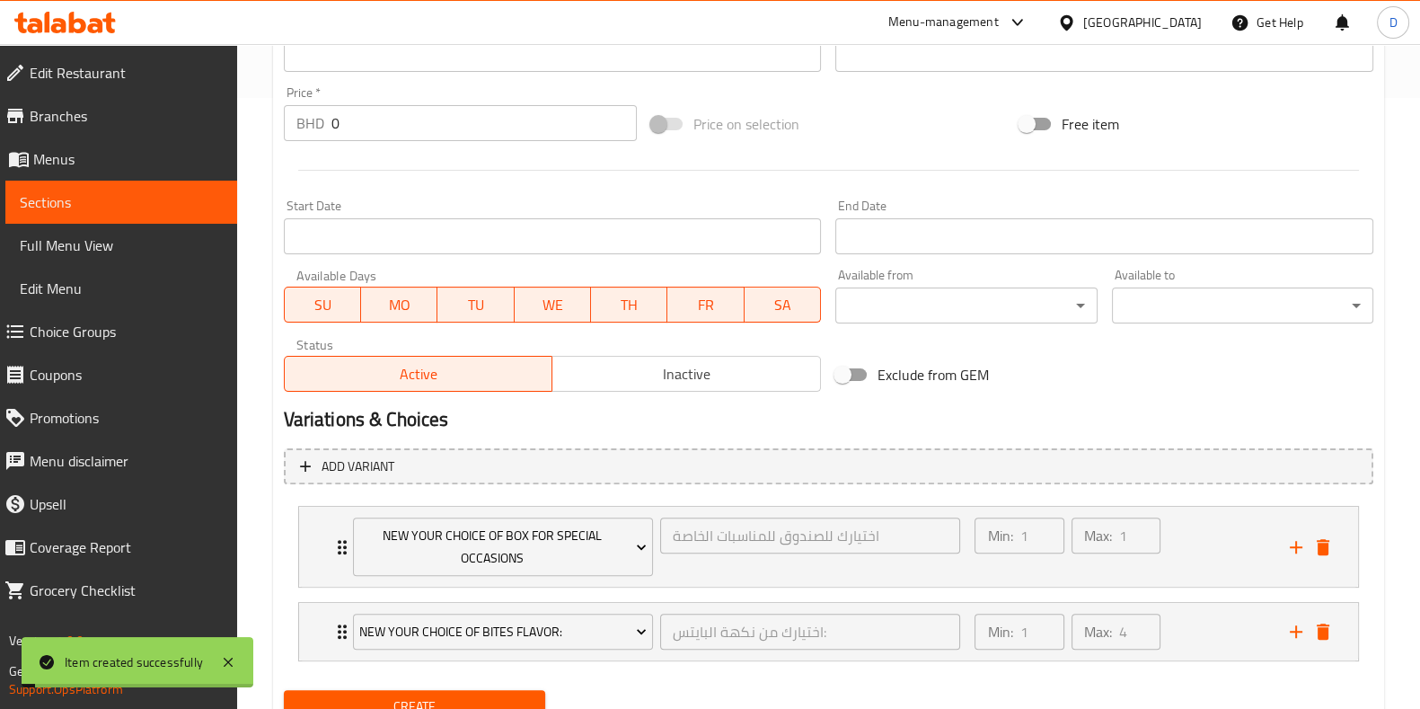
scroll to position [0, 0]
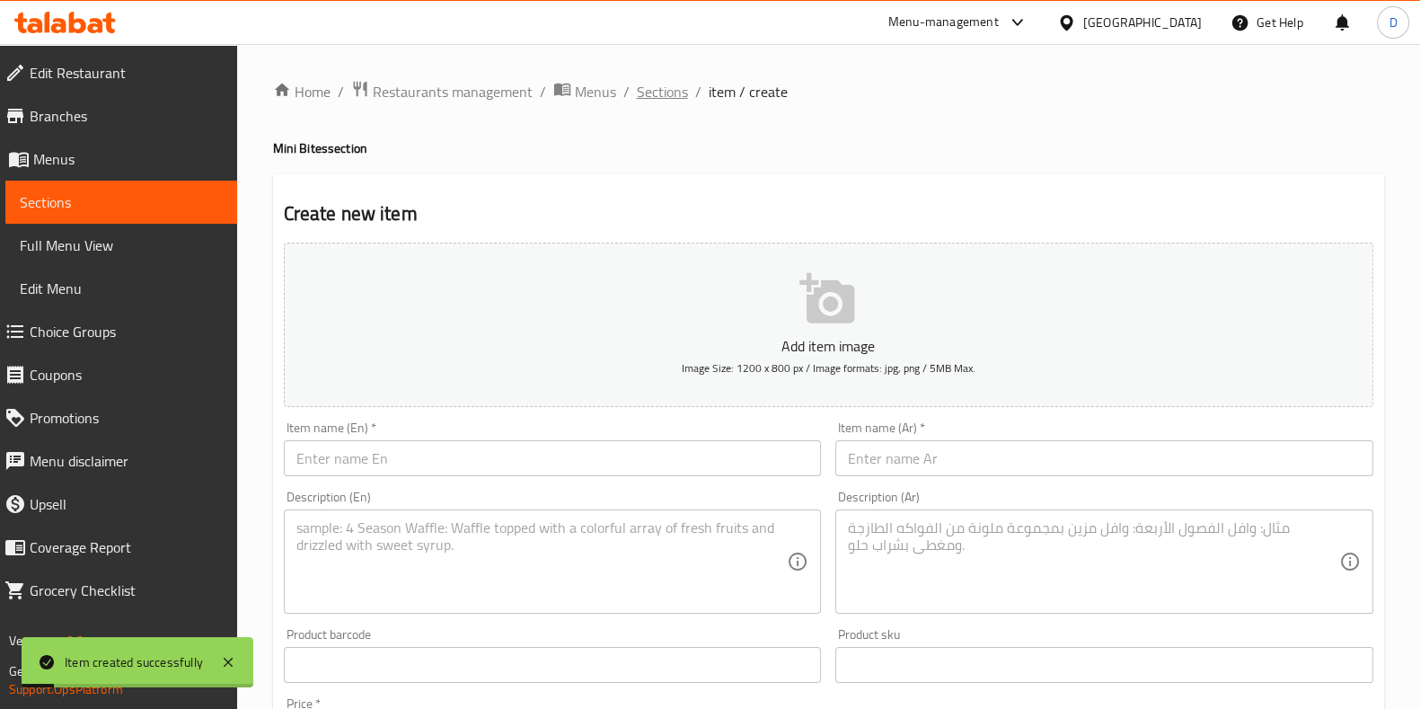
click at [663, 86] on span "Sections" at bounding box center [662, 92] width 51 height 22
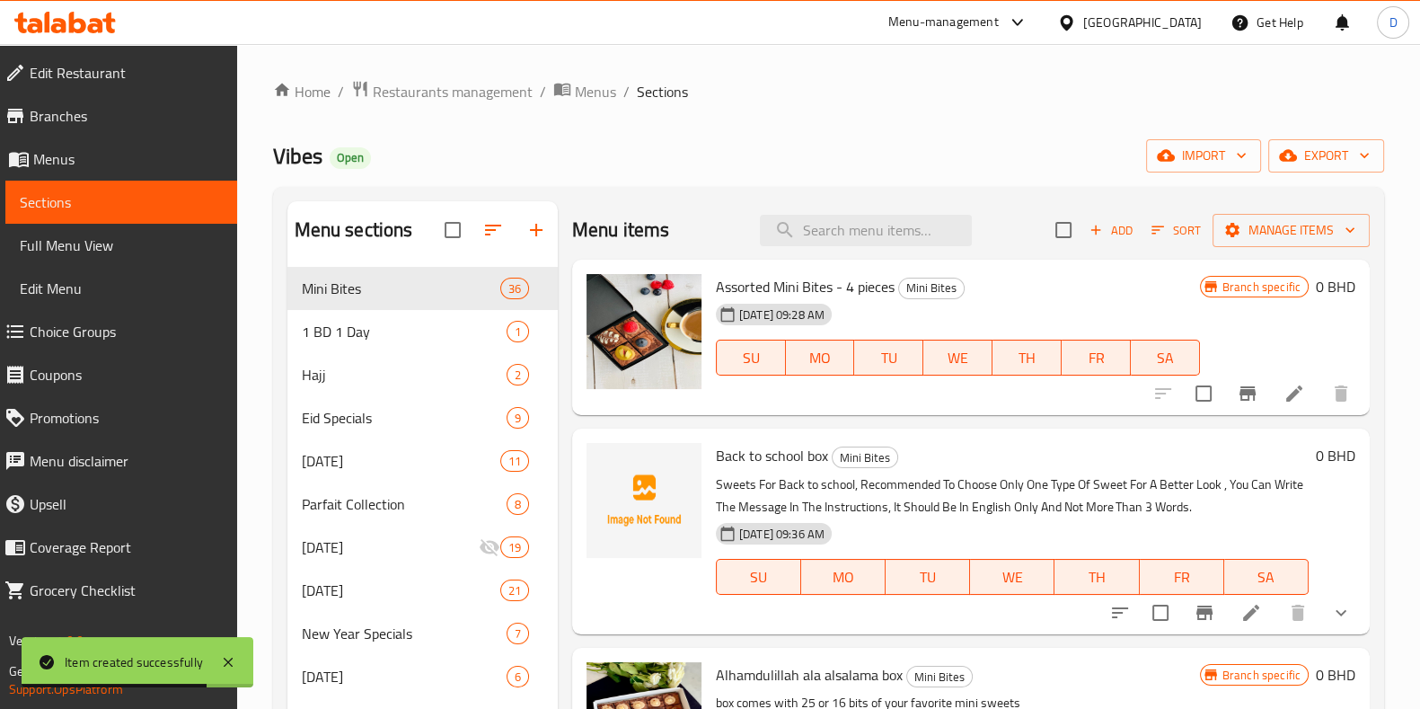
click at [1153, 227] on span "Sort" at bounding box center [1176, 230] width 49 height 21
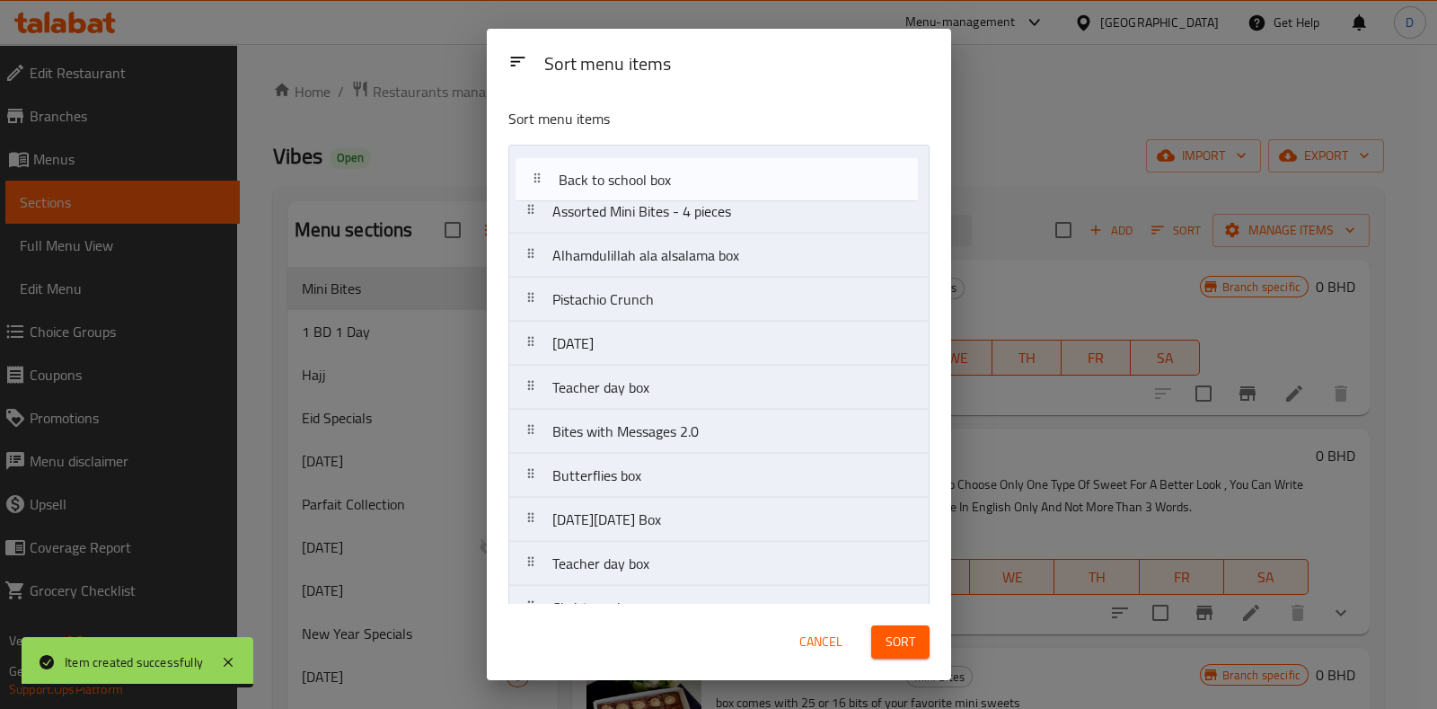
drag, startPoint x: 777, startPoint y: 199, endPoint x: 786, endPoint y: 150, distance: 49.3
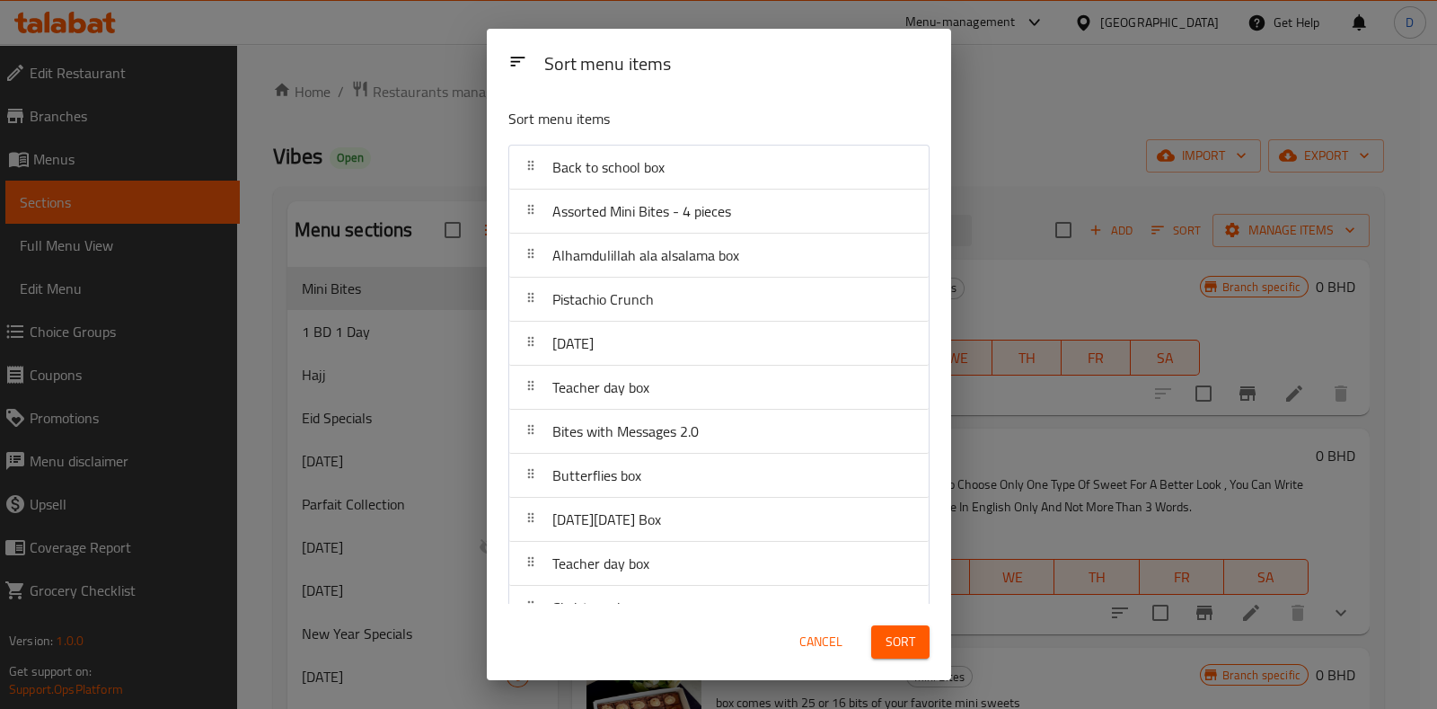
click at [903, 634] on span "Sort" at bounding box center [901, 642] width 30 height 22
